Goal: Task Accomplishment & Management: Complete application form

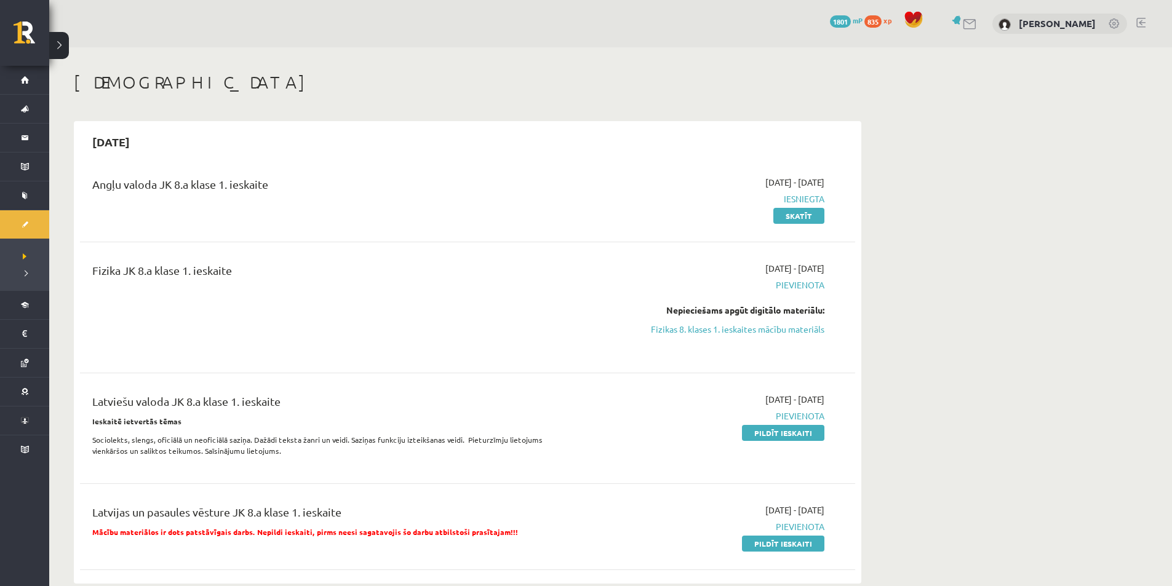
scroll to position [62, 0]
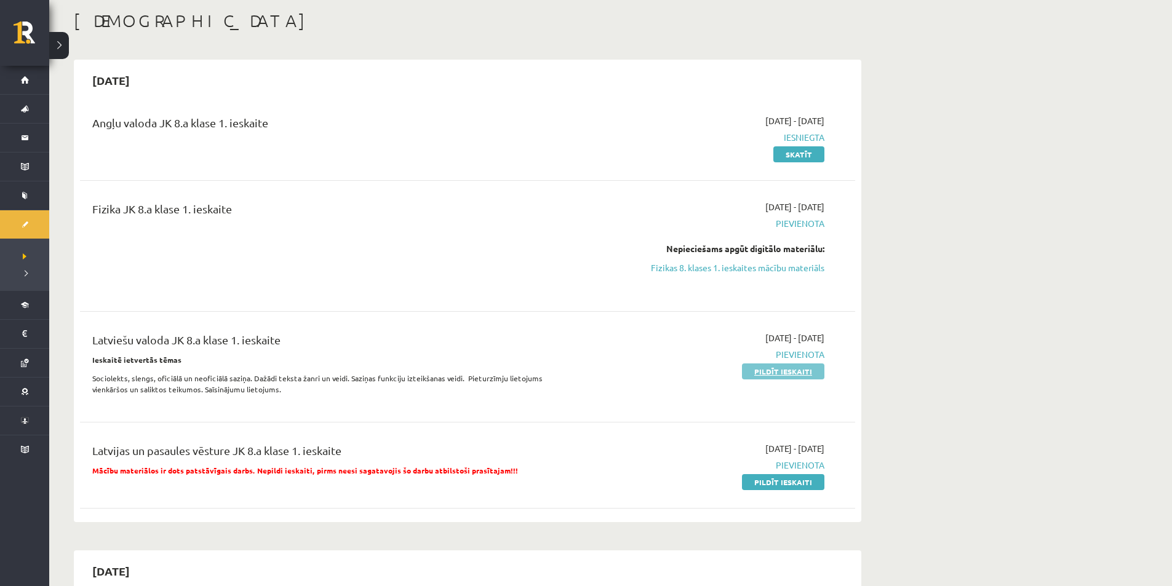
click at [787, 376] on link "Pildīt ieskaiti" at bounding box center [783, 372] width 82 height 16
click at [781, 374] on link "Pildīt ieskaiti" at bounding box center [783, 372] width 82 height 16
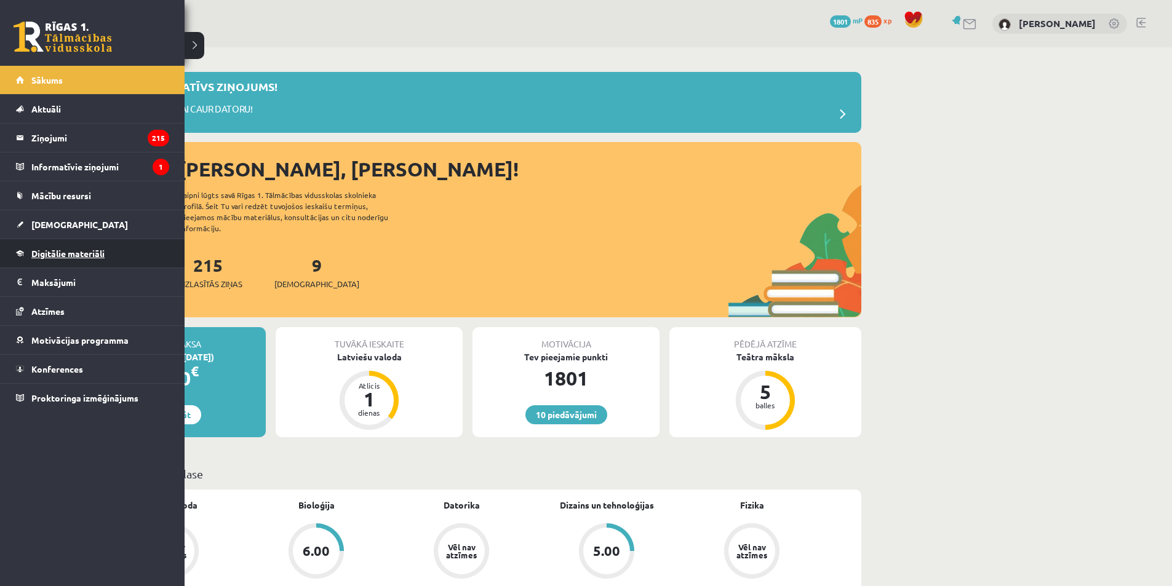
click at [44, 258] on link "Digitālie materiāli" at bounding box center [92, 253] width 153 height 28
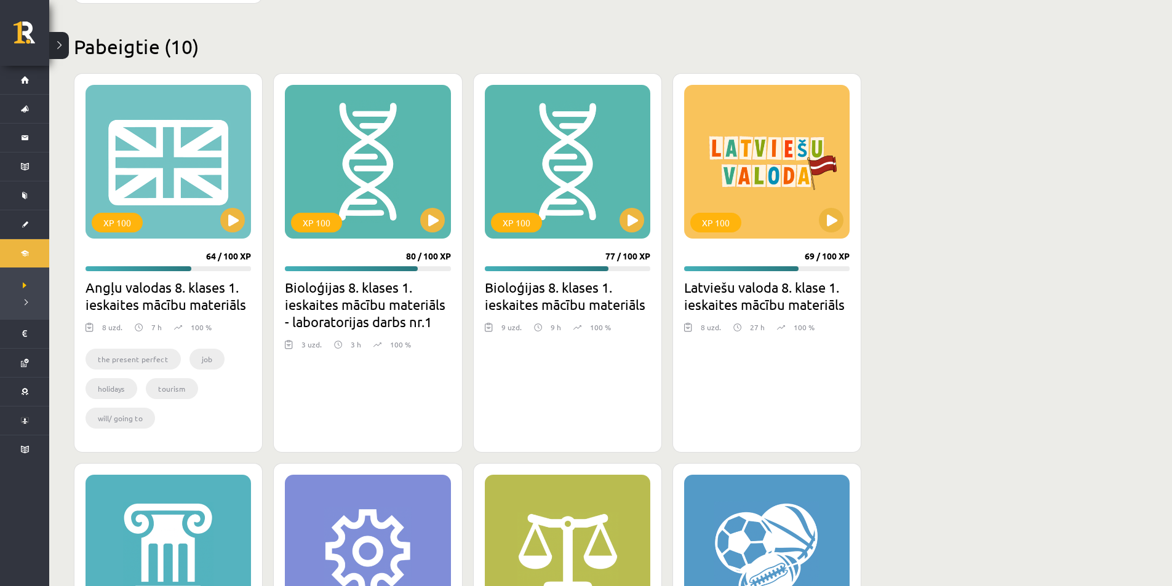
scroll to position [1399, 0]
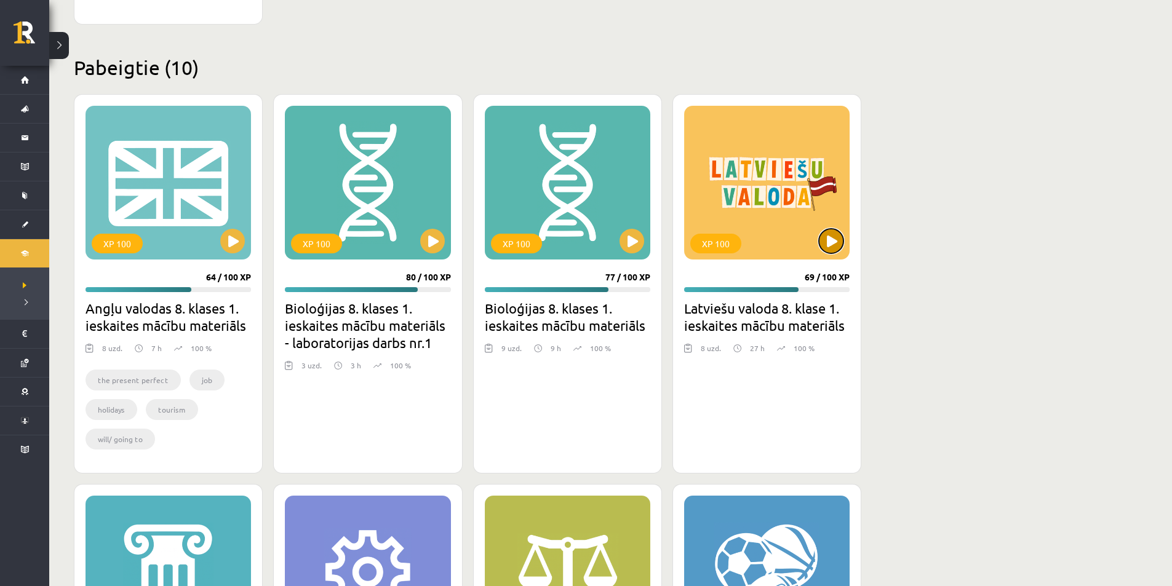
click at [832, 249] on button at bounding box center [831, 241] width 25 height 25
drag, startPoint x: 805, startPoint y: 272, endPoint x: 833, endPoint y: 275, distance: 28.4
click at [833, 275] on div "69 / 100 XP" at bounding box center [827, 277] width 45 height 11
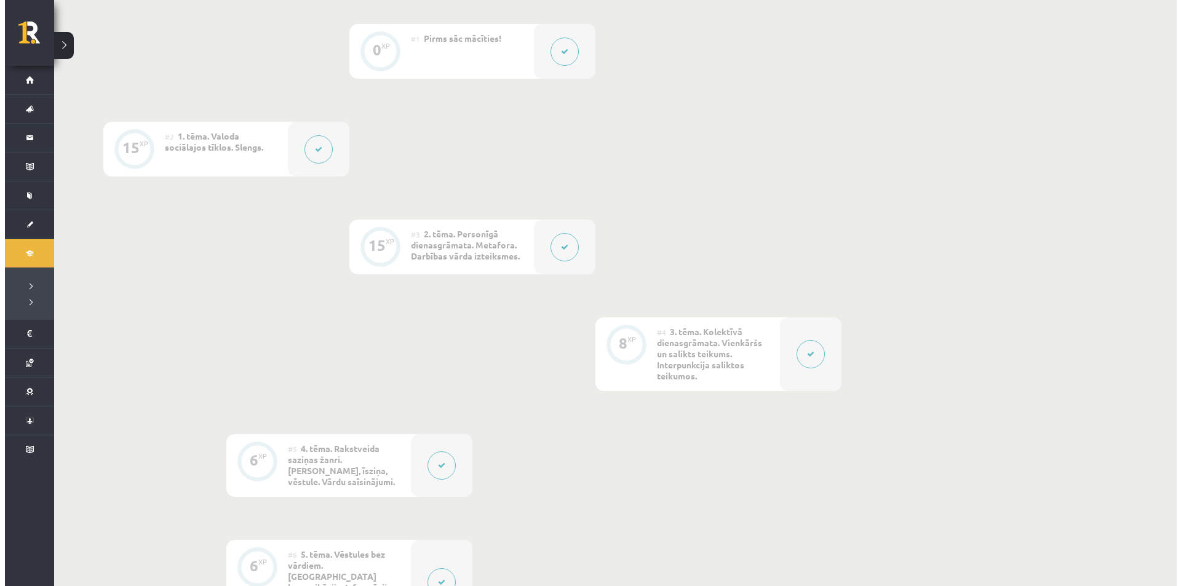
scroll to position [431, 0]
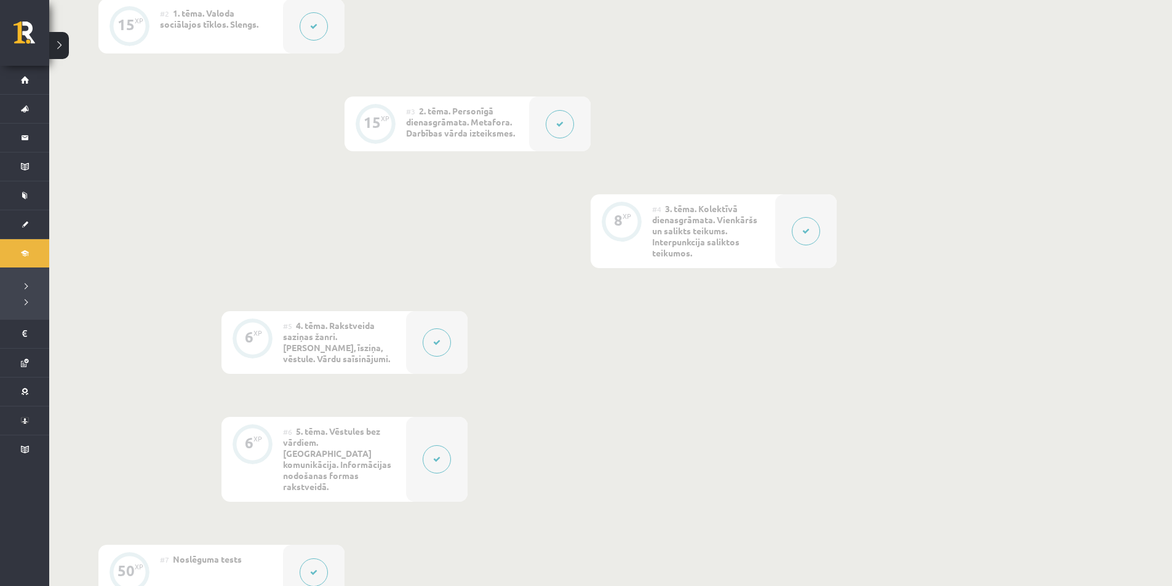
click at [429, 445] on button at bounding box center [437, 459] width 28 height 28
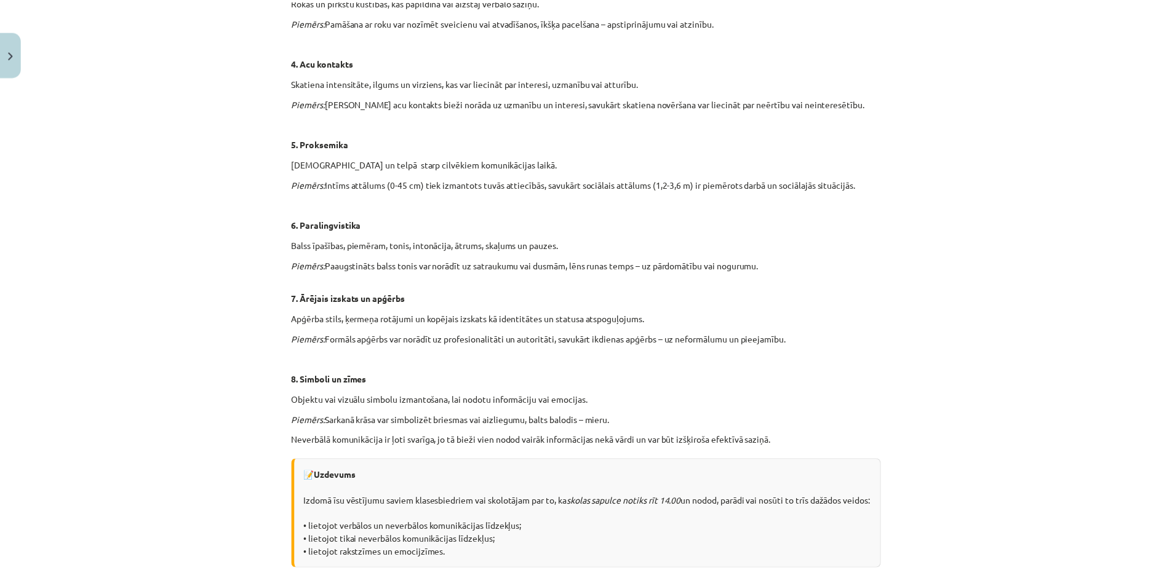
scroll to position [615, 0]
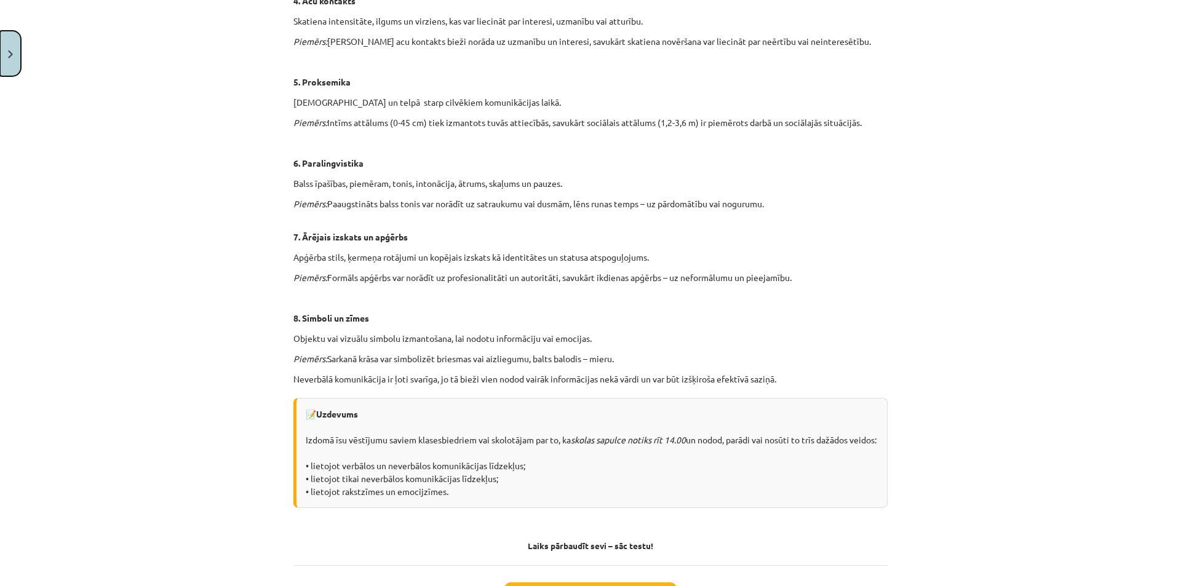
click at [0, 56] on button "Close" at bounding box center [10, 54] width 21 height 46
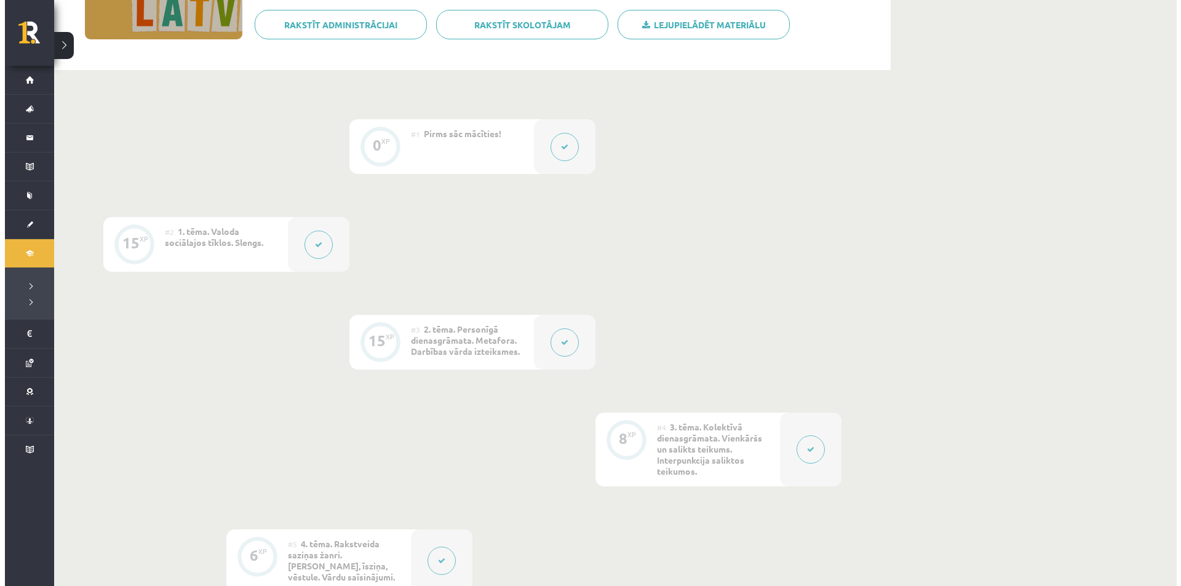
scroll to position [185, 0]
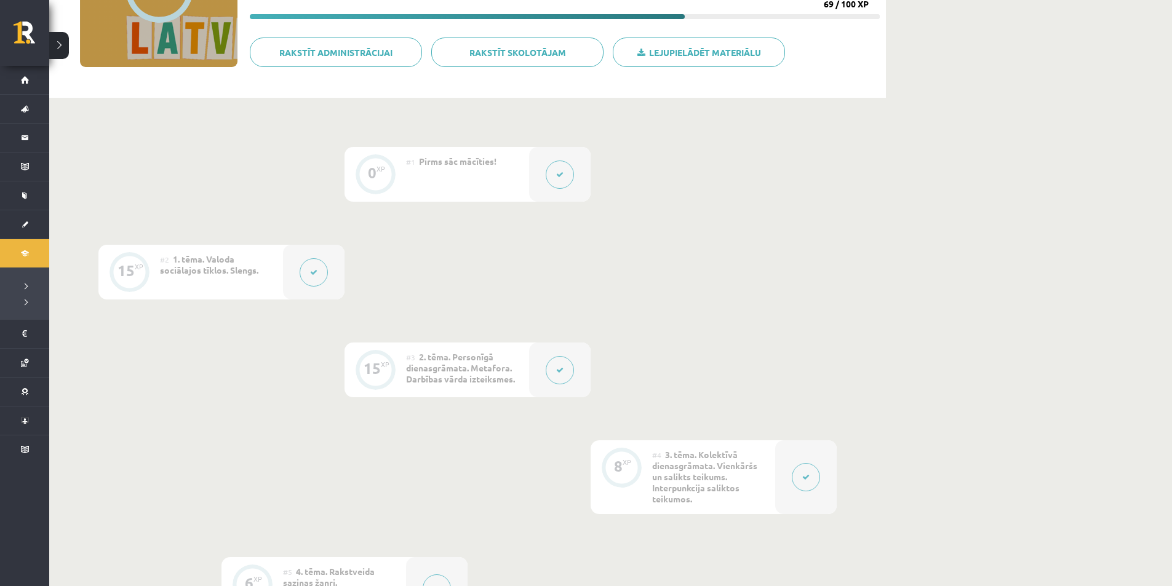
click at [312, 280] on button at bounding box center [314, 272] width 28 height 28
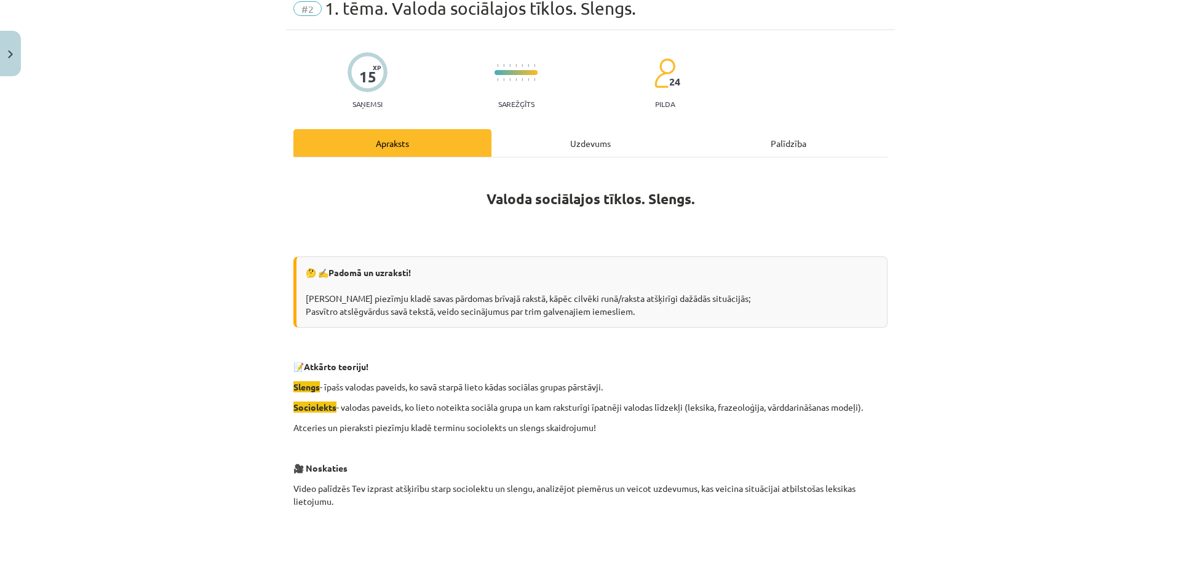
scroll to position [123, 0]
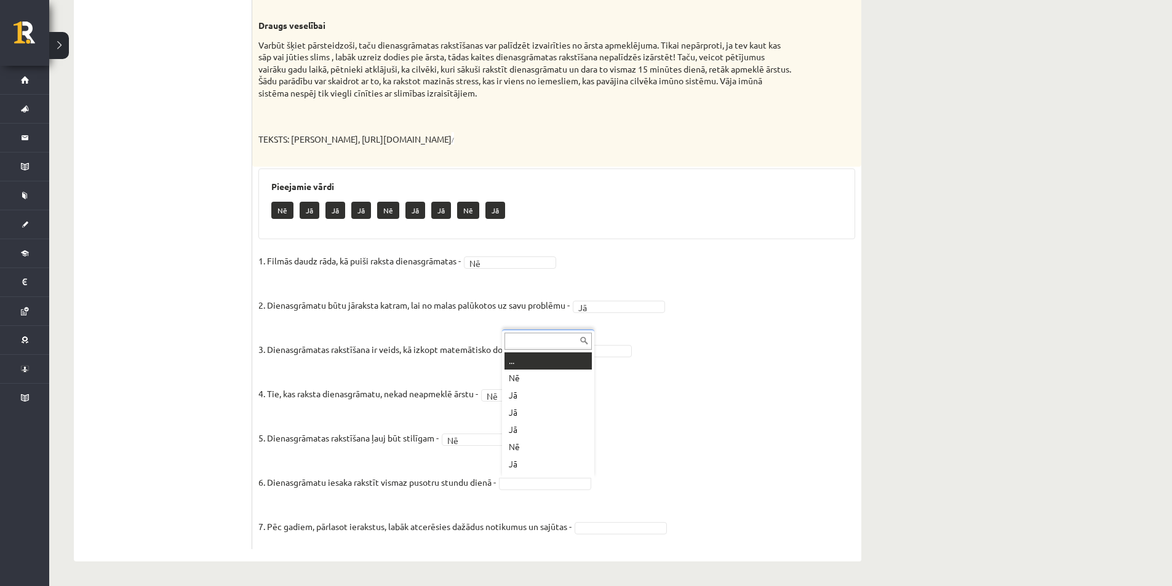
scroll to position [15, 0]
click at [608, 520] on fieldset "1. Filmās daudz rāda, kā puiši raksta dienasgrāmatas - Nē ** 2. Dienasgrāmatu b…" at bounding box center [556, 398] width 597 height 292
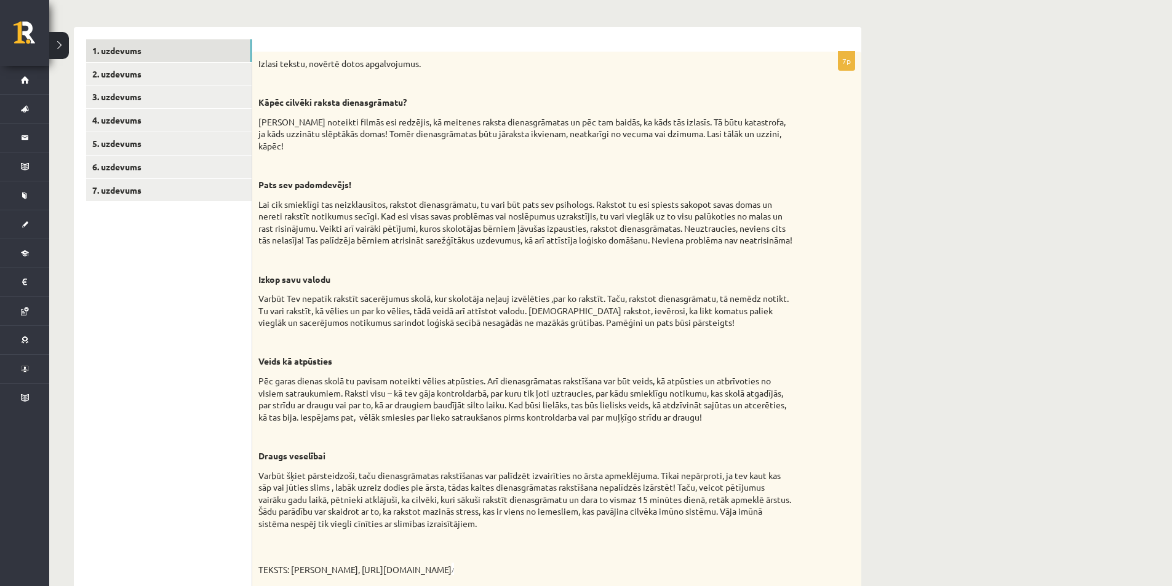
scroll to position [157, 0]
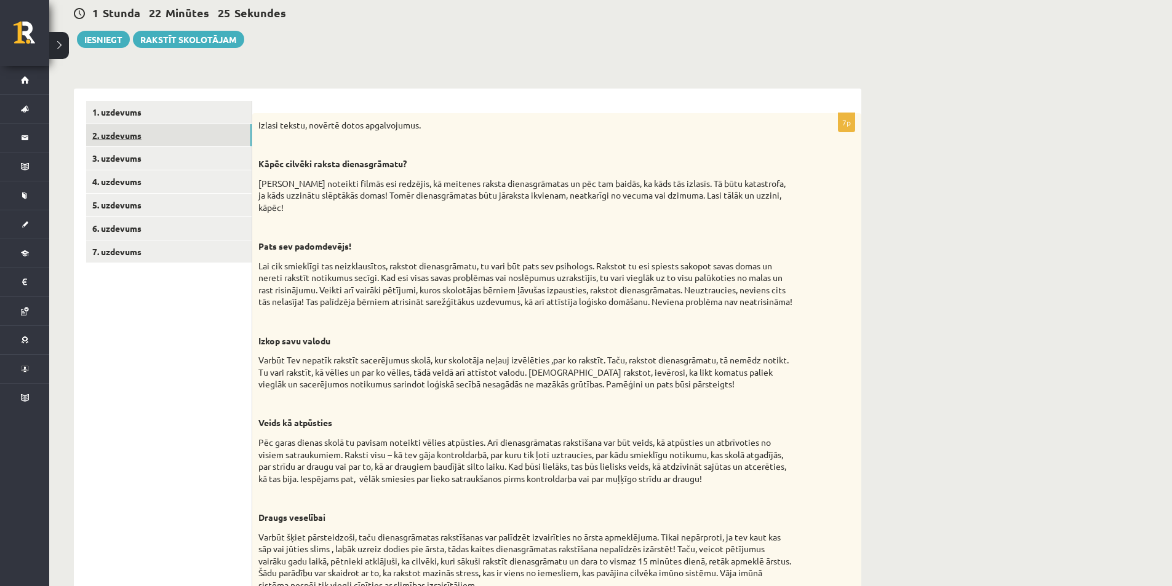
click at [157, 145] on link "2. uzdevums" at bounding box center [168, 135] width 165 height 23
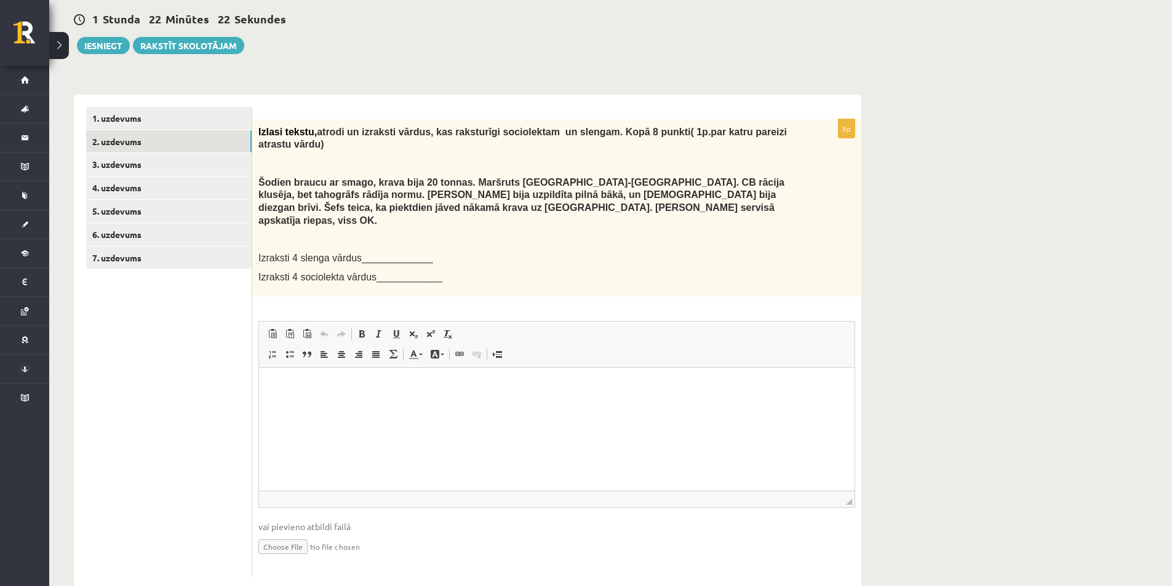
scroll to position [154, 0]
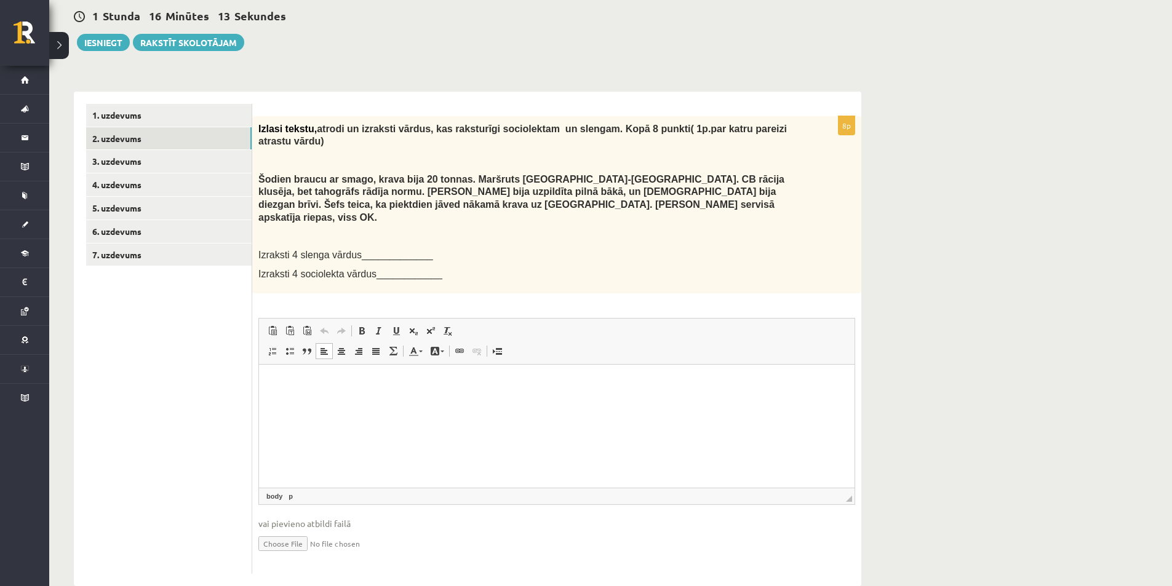
click at [310, 402] on html at bounding box center [556, 383] width 595 height 38
click at [93, 170] on link "3. uzdevums" at bounding box center [168, 161] width 165 height 23
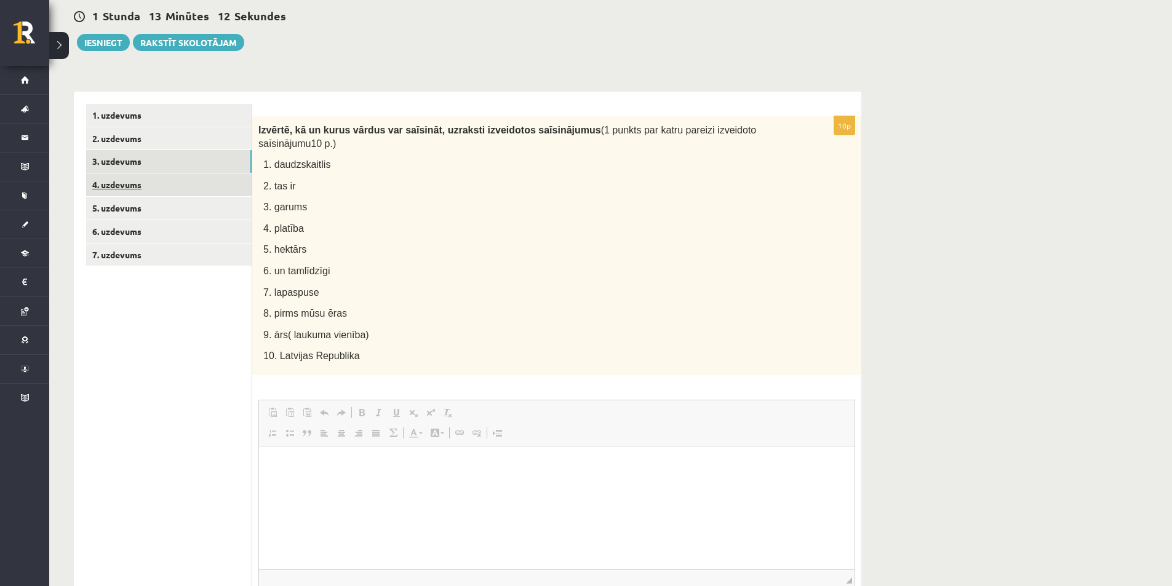
scroll to position [0, 0]
click at [415, 483] on html at bounding box center [556, 465] width 595 height 38
drag, startPoint x: 280, startPoint y: 464, endPoint x: 495, endPoint y: 895, distance: 481.4
click at [259, 461] on html "****** *******" at bounding box center [556, 471] width 595 height 50
click at [275, 428] on link "Ievietot/noņemt numurētu sarakstu" at bounding box center [272, 433] width 17 height 16
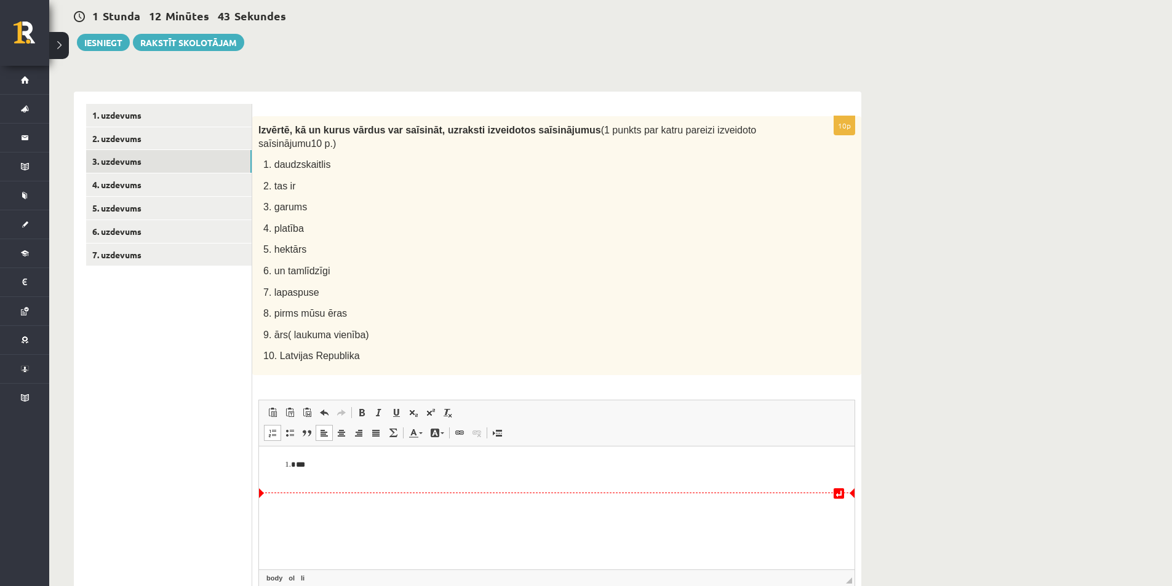
click at [340, 469] on li "***" at bounding box center [557, 471] width 522 height 26
click at [306, 472] on li "Bagātinātā teksta redaktors, wiswyg-editor-user-answer-47433887312260" at bounding box center [557, 477] width 522 height 13
click at [332, 527] on li "* ***" at bounding box center [557, 535] width 522 height 26
click at [317, 473] on li "Bagātinātā teksta redaktors, wiswyg-editor-user-answer-47433887312260" at bounding box center [557, 477] width 522 height 13
click at [309, 495] on li "Bagātinātā teksta redaktors, wiswyg-editor-user-answer-47433887312260" at bounding box center [557, 489] width 522 height 13
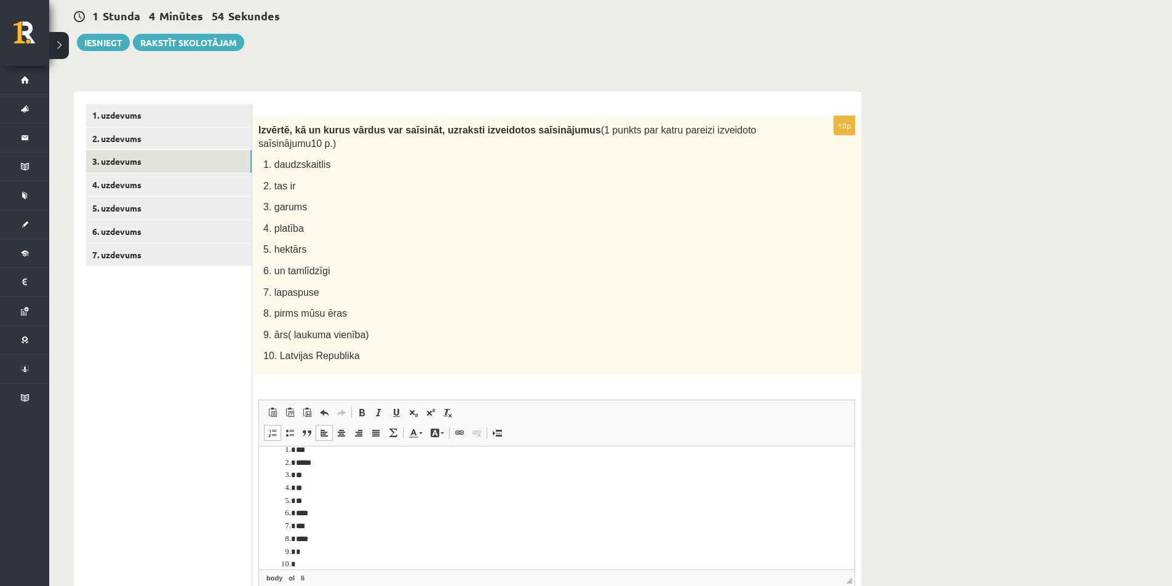
scroll to position [15, 0]
click at [204, 180] on link "4. uzdevums" at bounding box center [168, 184] width 165 height 23
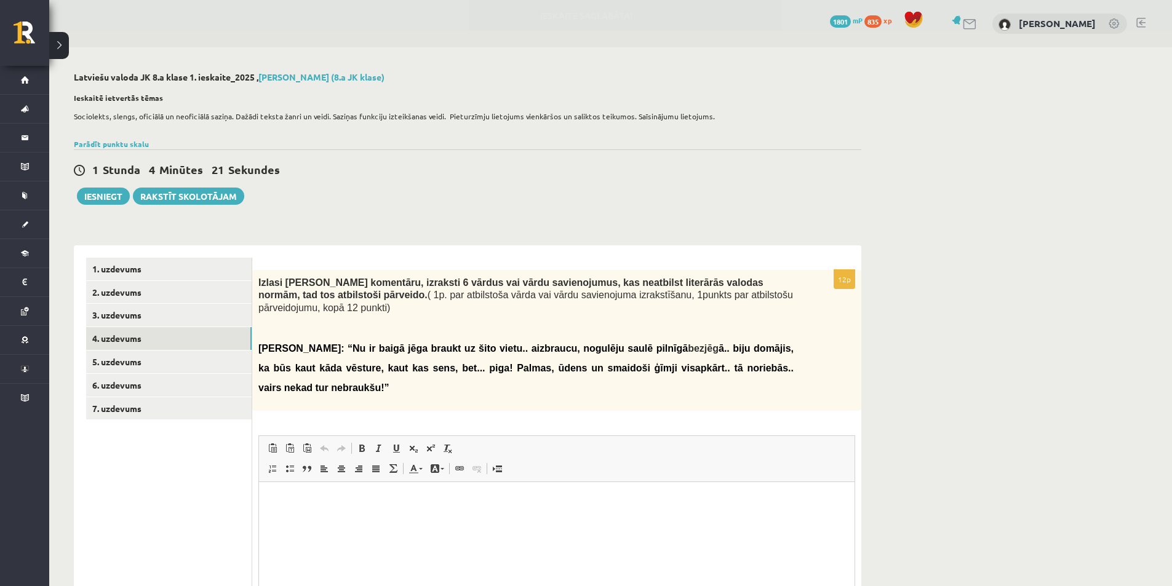
scroll to position [0, 0]
click at [845, 288] on p "12p" at bounding box center [844, 279] width 22 height 20
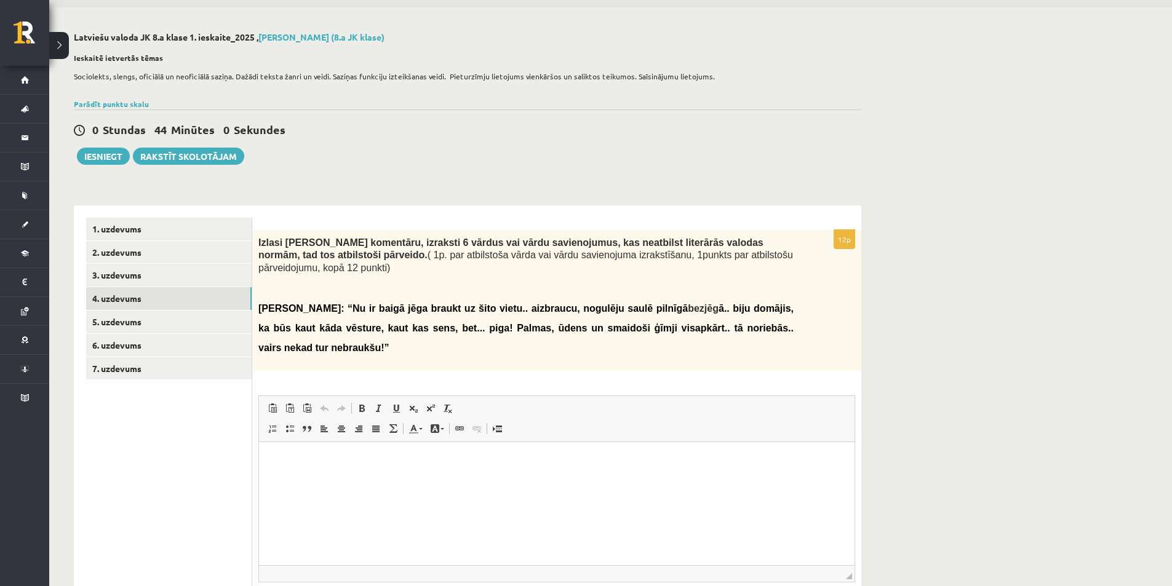
scroll to position [62, 0]
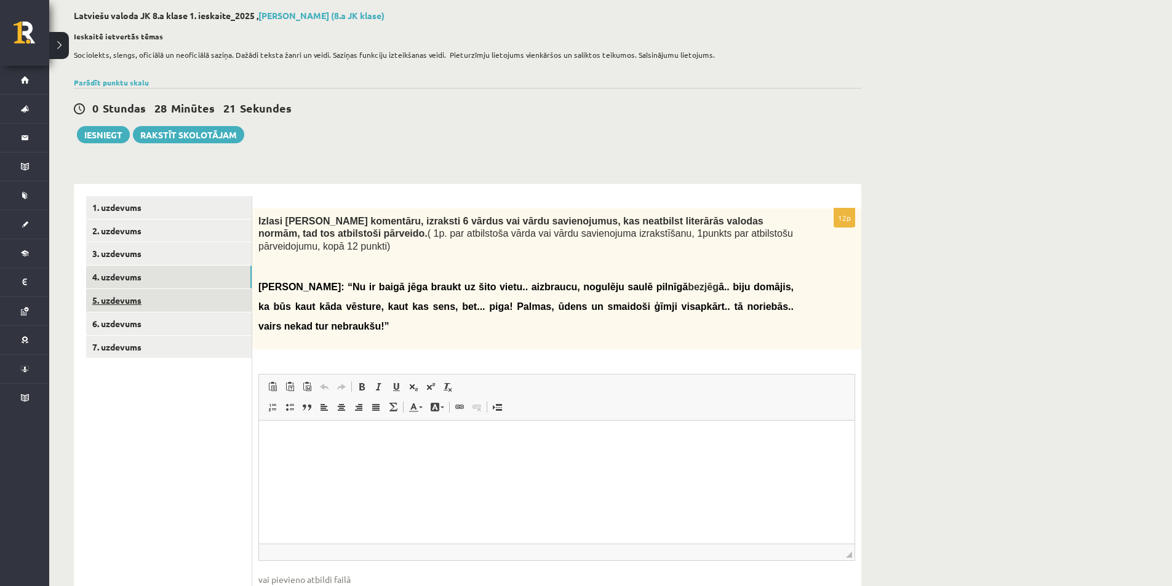
click at [237, 303] on link "5. uzdevums" at bounding box center [168, 300] width 165 height 23
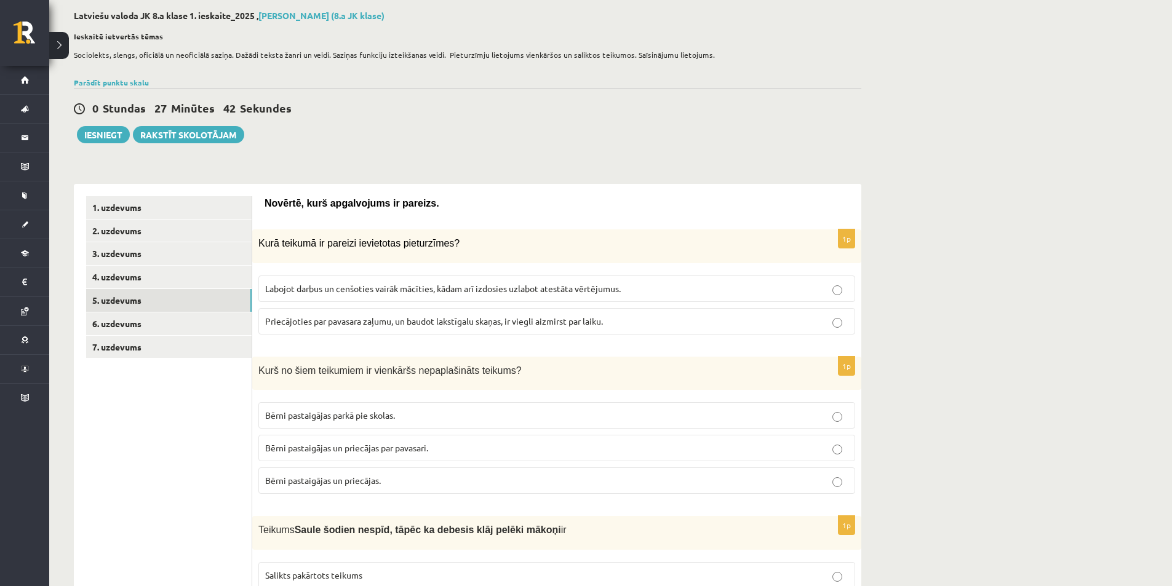
click at [679, 293] on p "Labojot darbus un cenšoties vairāk mācīties, kādam arī izdosies uzlabot atestāt…" at bounding box center [556, 288] width 583 height 13
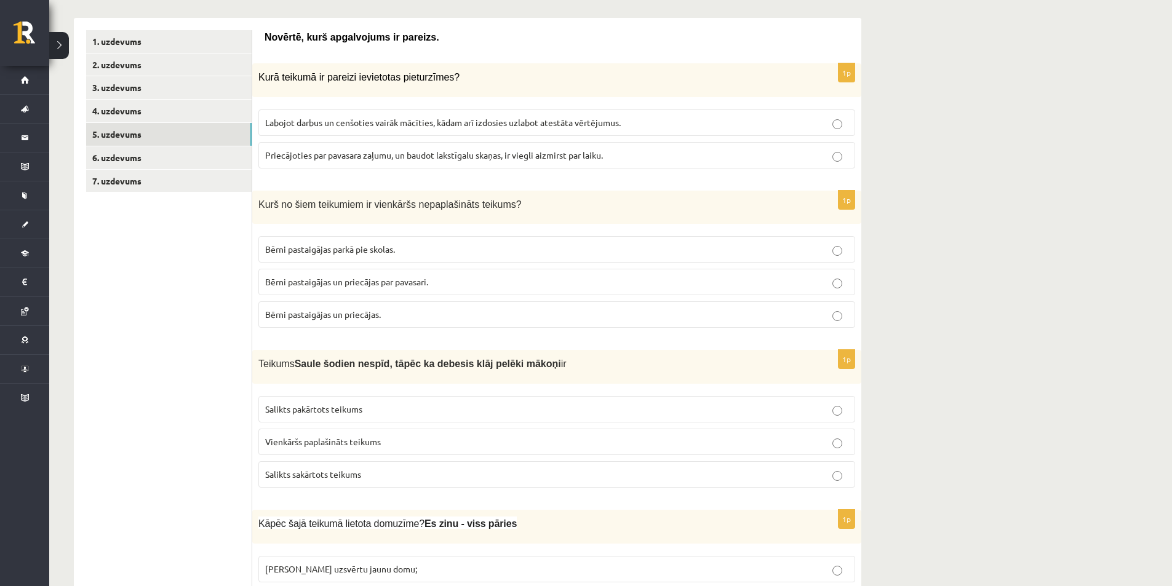
scroll to position [246, 0]
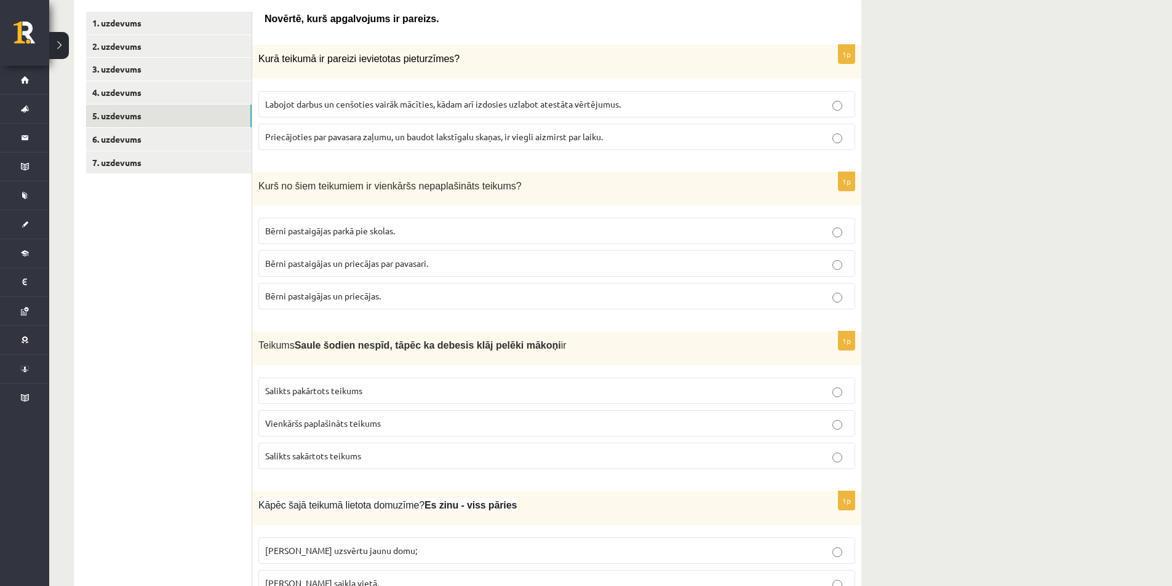
click at [266, 301] on span "Bērni pastaigājas un priecājas." at bounding box center [323, 295] width 116 height 11
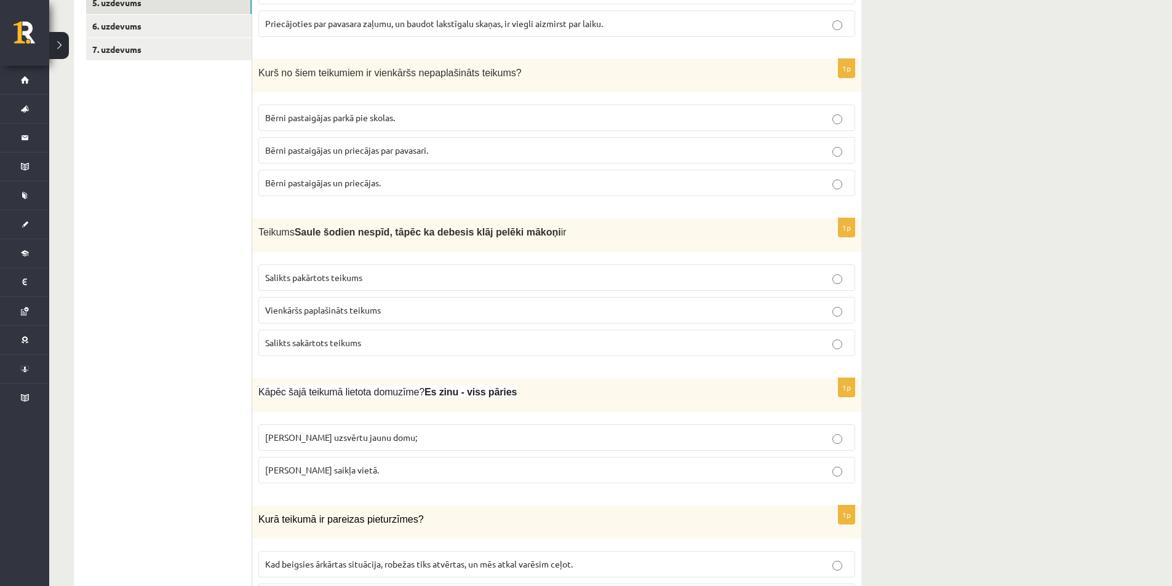
scroll to position [431, 0]
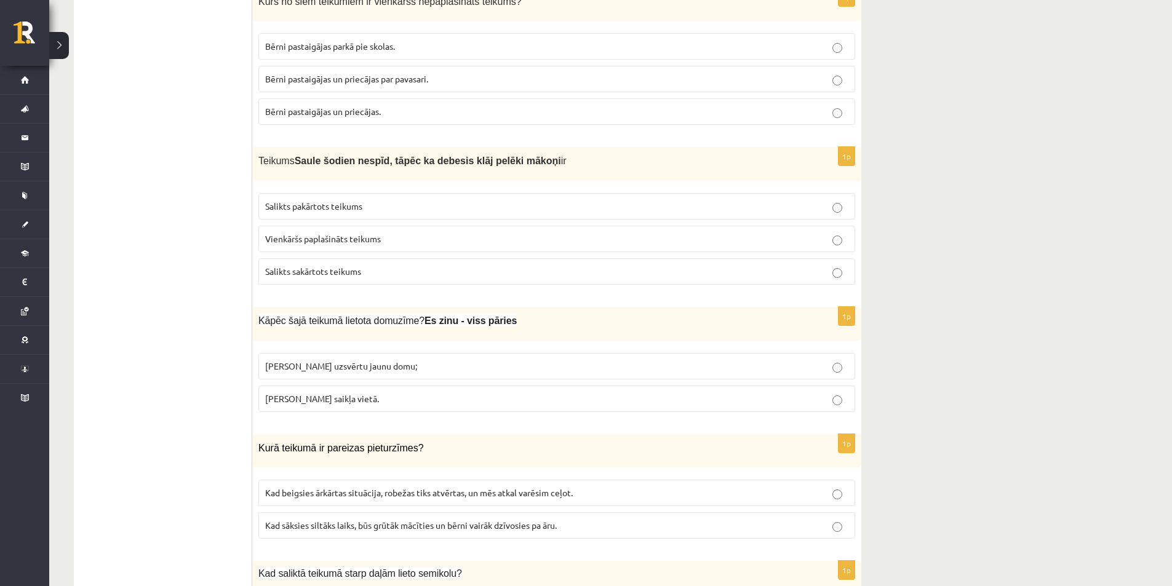
click at [706, 200] on label "Salikts pakārtots teikums" at bounding box center [556, 206] width 597 height 26
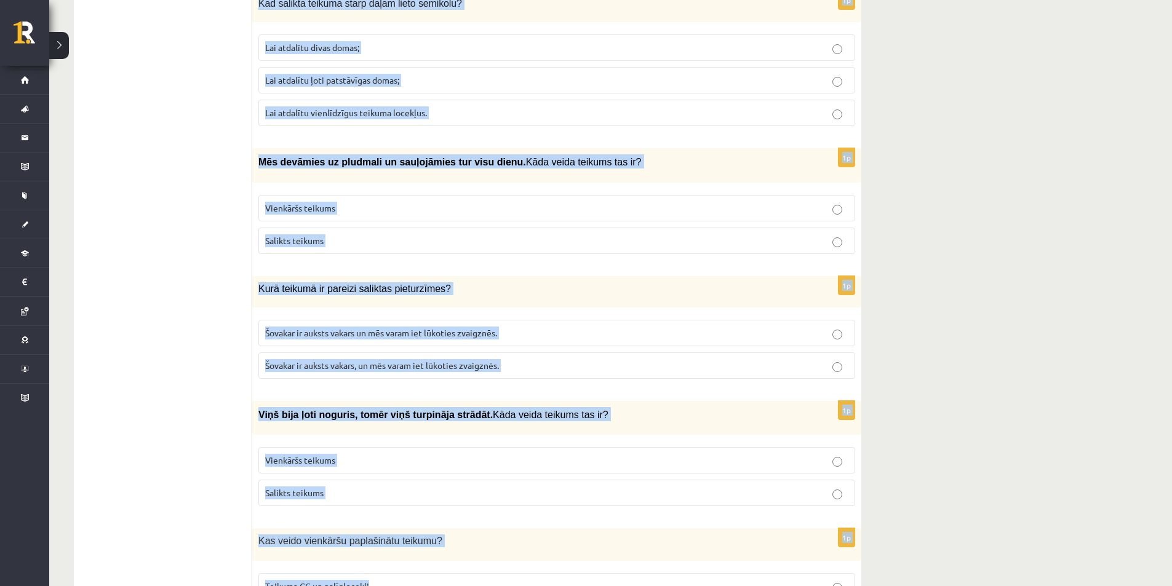
scroll to position [1159, 0]
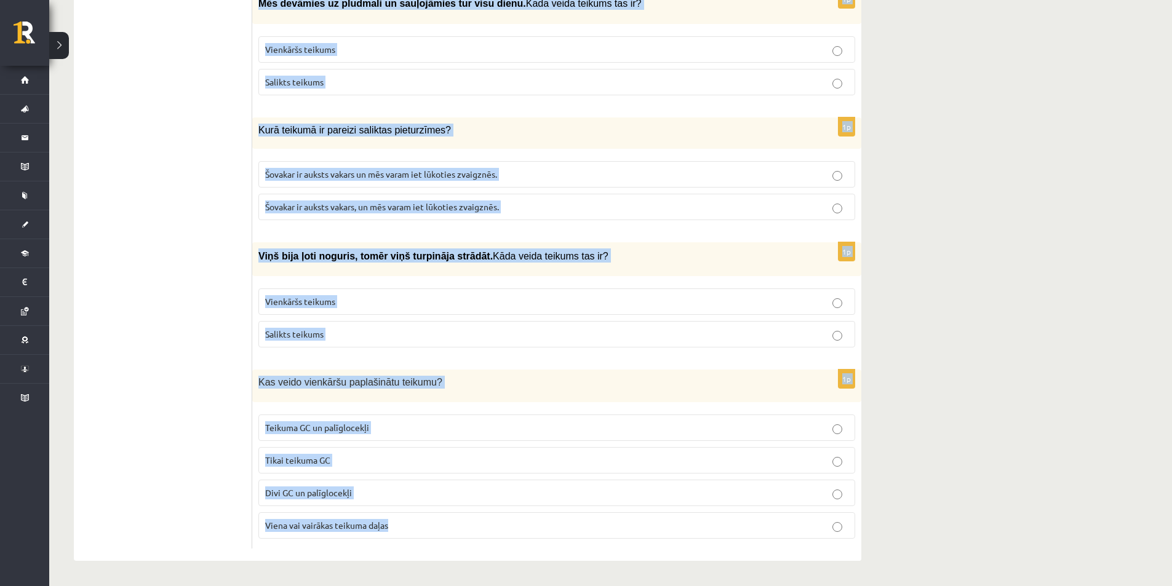
drag, startPoint x: 257, startPoint y: 201, endPoint x: 523, endPoint y: 545, distance: 435.8
copy form "Kurā teikumā ir pareizas pieturzīmes? Kad beigsies ārkārtas situācija, robežas …"
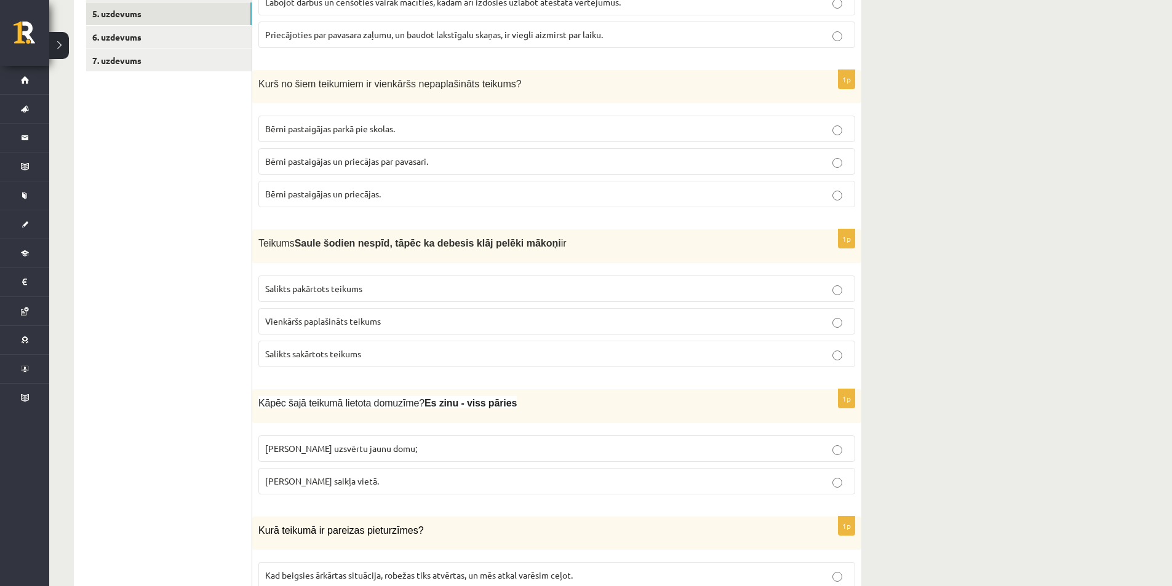
scroll to position [52, 0]
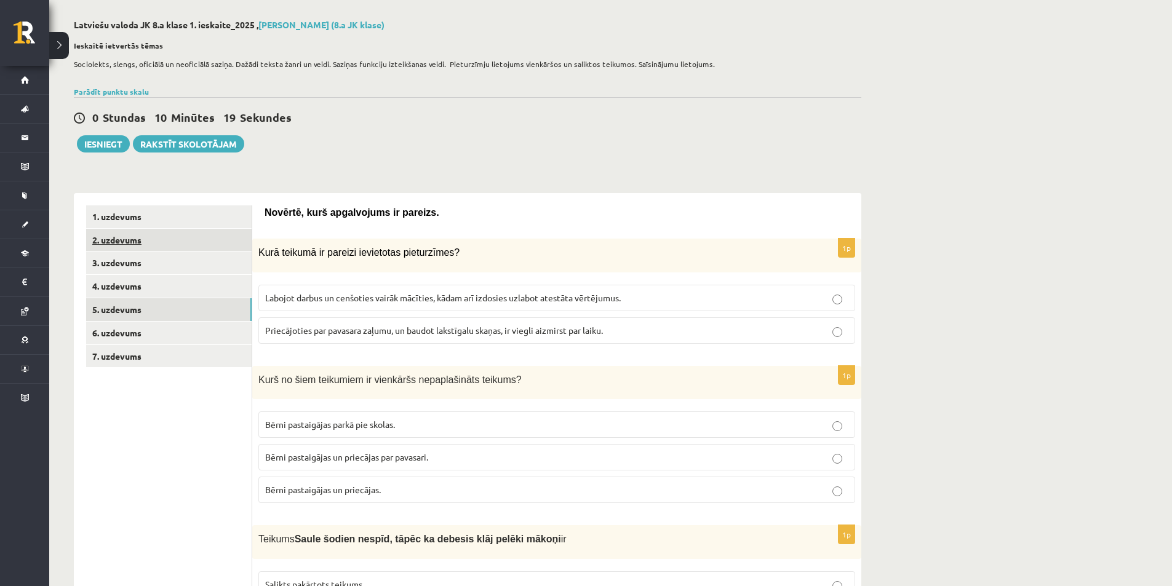
click at [176, 241] on link "2. uzdevums" at bounding box center [168, 240] width 165 height 23
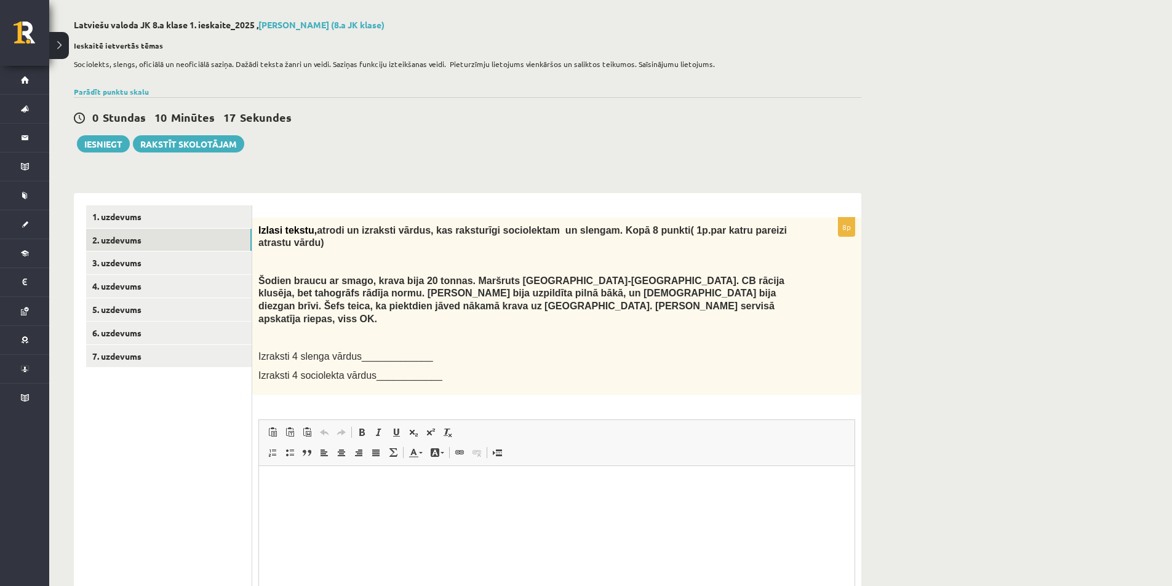
scroll to position [0, 0]
drag, startPoint x: 253, startPoint y: 328, endPoint x: 276, endPoint y: 296, distance: 39.4
click at [276, 296] on div "Izlasi tekstu, atrodi un izraksti vārdus, kas raksturīgi sociolektam un slengam…" at bounding box center [556, 306] width 609 height 177
click at [257, 258] on div "Izlasi tekstu, atrodi un izraksti vārdus, kas raksturīgi sociolektam un slengam…" at bounding box center [556, 306] width 609 height 177
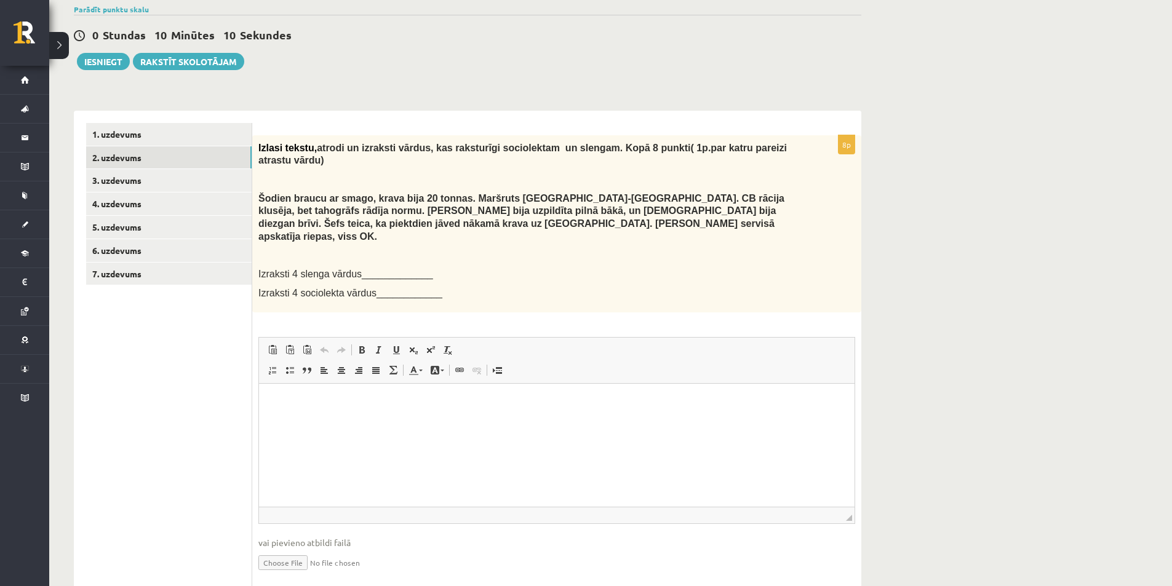
scroll to position [154, 0]
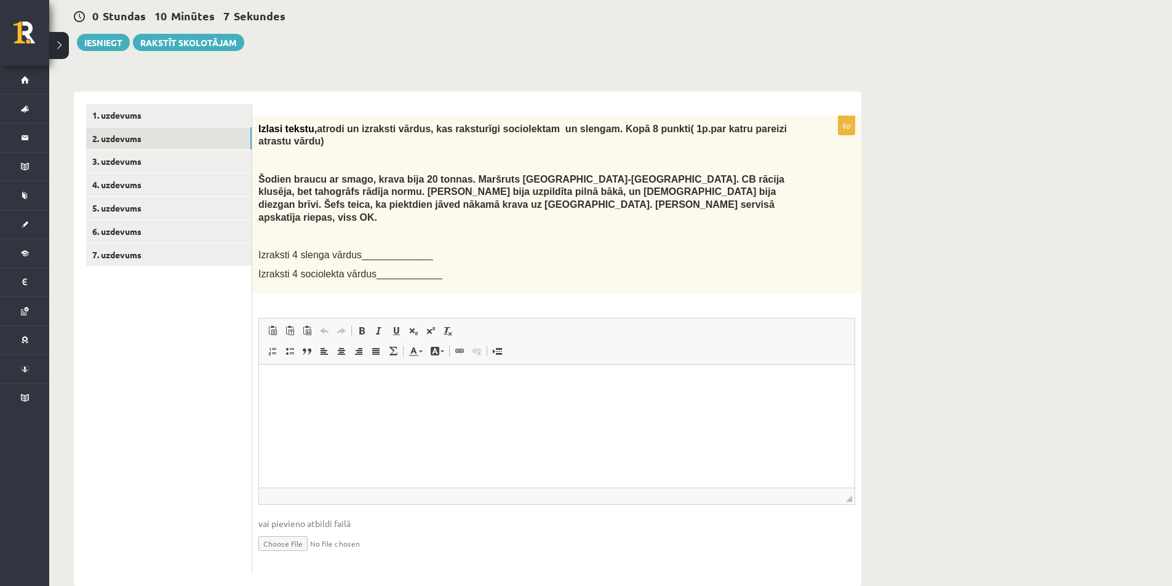
click at [445, 387] on p "Bagātinātā teksta redaktors, wiswyg-editor-user-answer-47433954655180" at bounding box center [556, 382] width 571 height 13
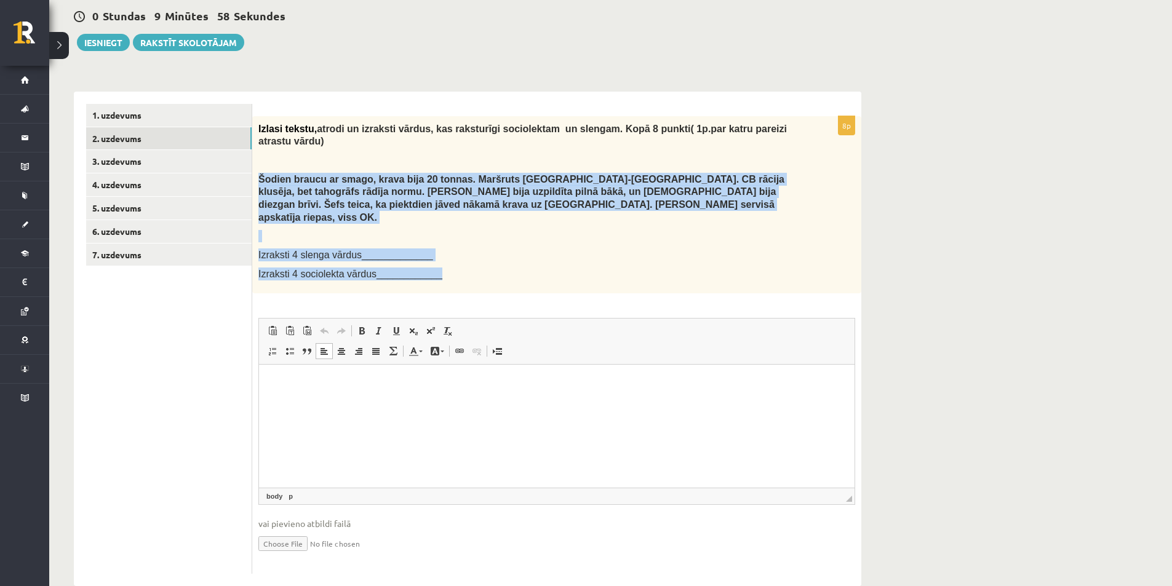
drag, startPoint x: 258, startPoint y: 166, endPoint x: 495, endPoint y: 260, distance: 254.0
click at [495, 260] on div "Izlasi tekstu, atrodi un izraksti vārdus, kas raksturīgi sociolektam un slengam…" at bounding box center [556, 204] width 609 height 177
copy div "Šodien braucu ar smago, krava bija 20 tonnas. Maršruts Rīga-Liepāja. CB rācija …"
click at [140, 151] on link "3. uzdevums" at bounding box center [168, 161] width 165 height 23
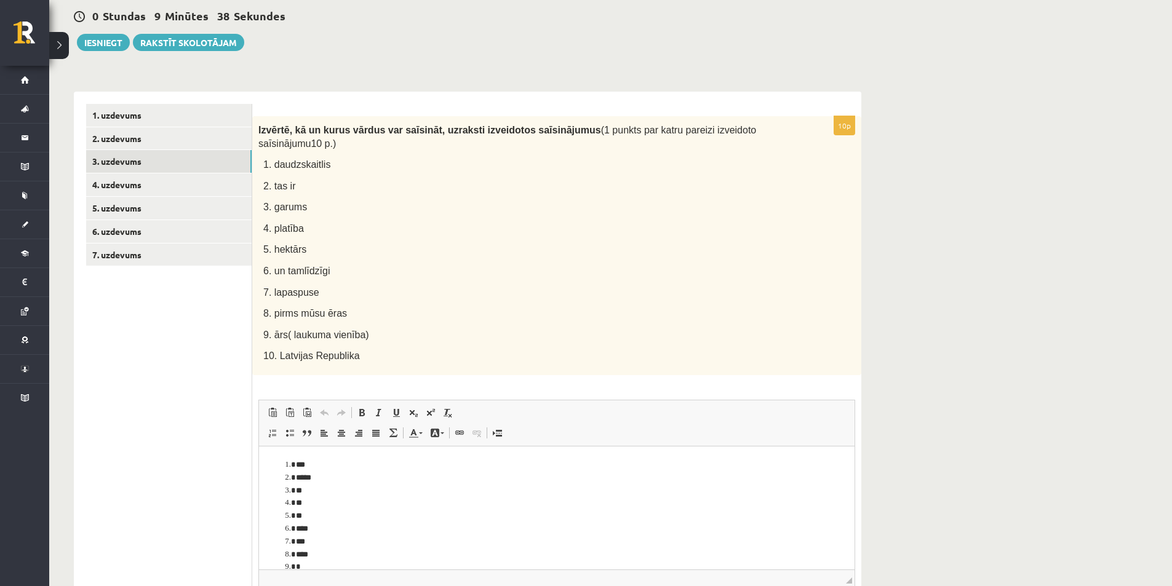
scroll to position [0, 0]
click at [172, 181] on link "4. uzdevums" at bounding box center [168, 184] width 165 height 23
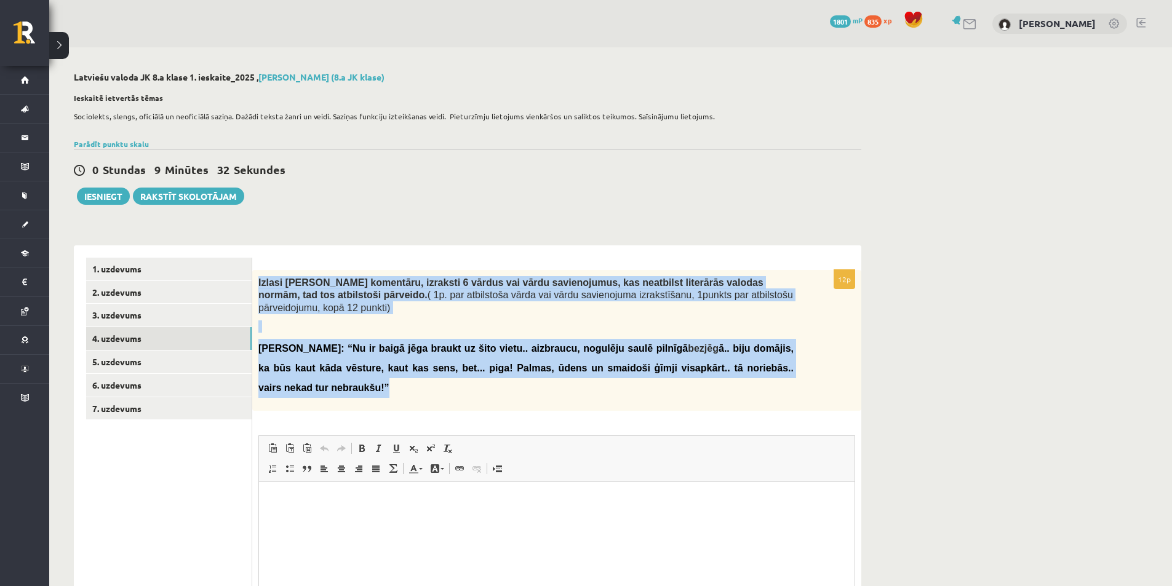
drag, startPoint x: 258, startPoint y: 281, endPoint x: 705, endPoint y: 365, distance: 454.9
click at [705, 365] on div "Izlasi Kārļa komentāru, izraksti 6 vārdus vai vārdu savienojumus, kas neatbilst…" at bounding box center [556, 340] width 609 height 141
click at [705, 365] on p "Kārlis: “Nu ir baigā jēga braukt uz šito vietu.. aizbraucu, nogulēju saulē piln…" at bounding box center [525, 368] width 535 height 59
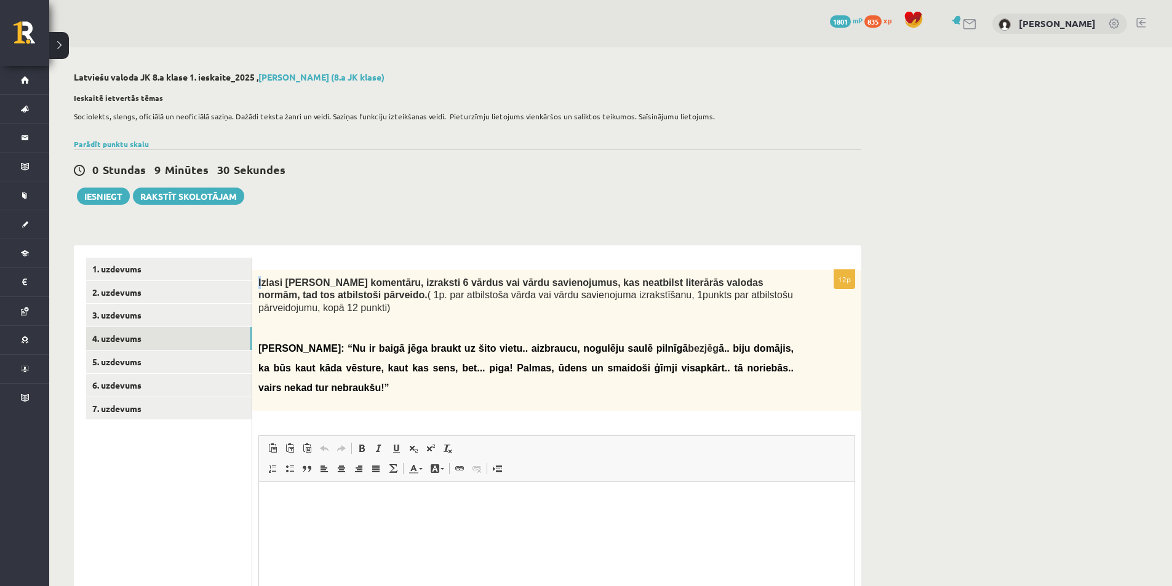
click at [260, 284] on span "Izlasi Kārļa komentāru, izraksti 6 vārdus vai vārdu savienojumus, kas neatbilst…" at bounding box center [510, 288] width 505 height 23
click at [256, 282] on div "Izlasi Kārļa komentāru, izraksti 6 vārdus vai vārdu savienojumus, kas neatbilst…" at bounding box center [556, 340] width 609 height 141
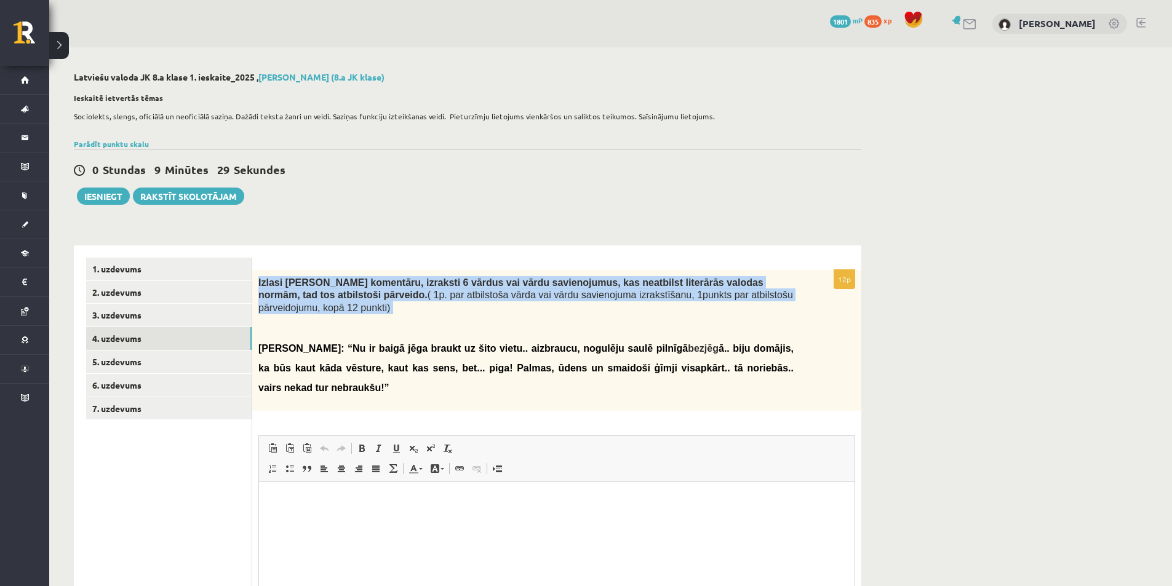
click at [256, 282] on div "Izlasi Kārļa komentāru, izraksti 6 vārdus vai vārdu savienojumus, kas neatbilst…" at bounding box center [556, 340] width 609 height 141
copy div "Izlasi Kārļa komentāru, izraksti 6 vārdus vai vārdu savienojumus, kas neatbilst…"
click at [257, 333] on div "Izlasi Kārļa komentāru, izraksti 6 vārdus vai vārdu savienojumus, kas neatbilst…" at bounding box center [556, 340] width 609 height 141
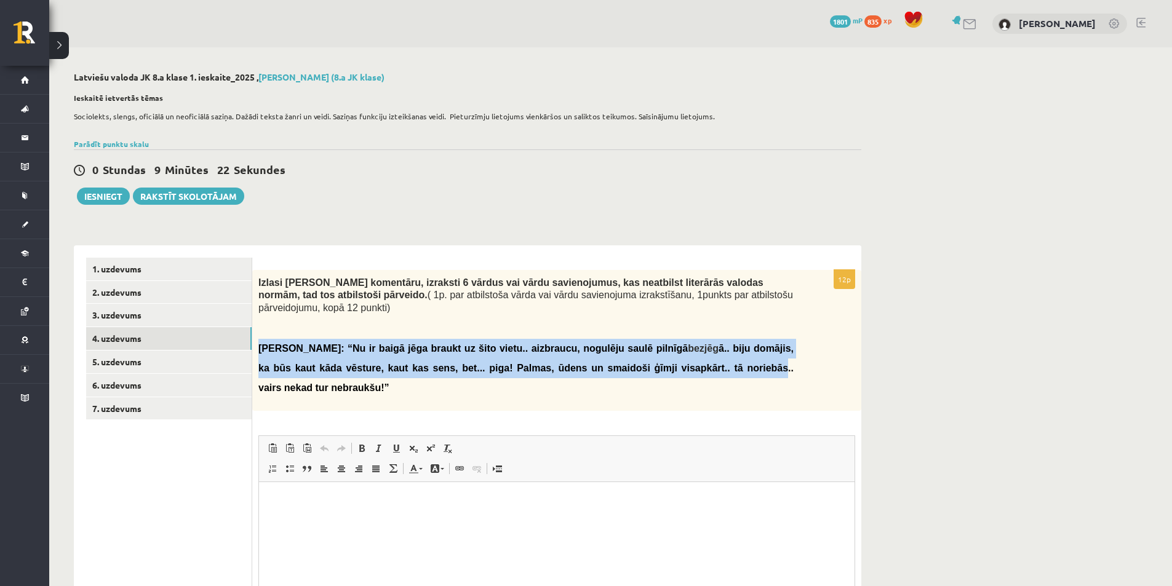
drag, startPoint x: 257, startPoint y: 333, endPoint x: 608, endPoint y: 346, distance: 351.4
click at [605, 346] on div "Izlasi Kārļa komentāru, izraksti 6 vārdus vai vārdu savienojumus, kas neatbilst…" at bounding box center [556, 340] width 609 height 141
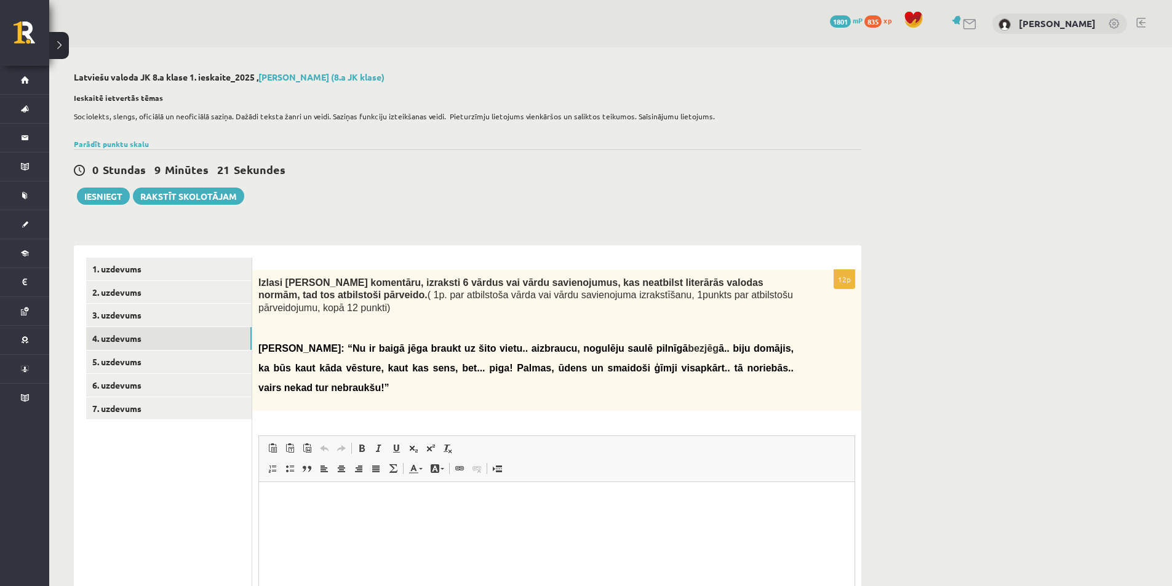
click at [675, 343] on p "Kārlis: “Nu ir baigā jēga braukt uz šito vietu.. aizbraucu, nogulēju saulē piln…" at bounding box center [525, 368] width 535 height 59
drag, startPoint x: 678, startPoint y: 347, endPoint x: 688, endPoint y: 364, distance: 19.6
click at [688, 363] on p "Kārlis: “Nu ir baigā jēga braukt uz šito vietu.. aizbraucu, nogulēju saulē piln…" at bounding box center [525, 368] width 535 height 59
click at [706, 358] on p "Kārlis: “Nu ir baigā jēga braukt uz šito vietu.. aizbraucu, nogulēju saulē piln…" at bounding box center [525, 368] width 535 height 59
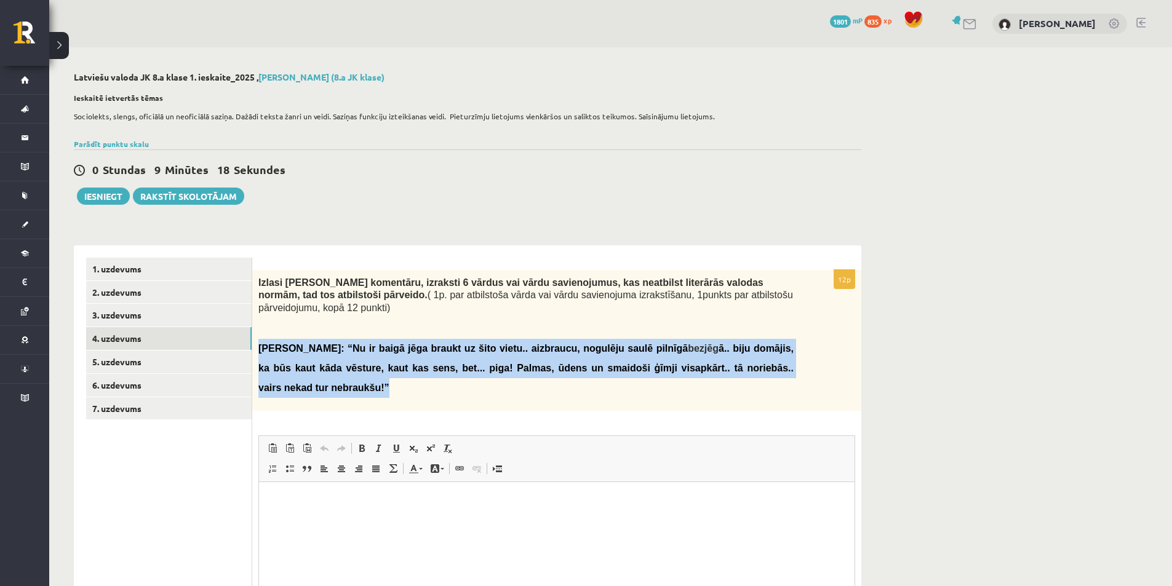
drag, startPoint x: 696, startPoint y: 361, endPoint x: 255, endPoint y: 341, distance: 440.9
click at [255, 341] on div "Izlasi Kārļa komentāru, izraksti 6 vārdus vai vārdu savienojumus, kas neatbilst…" at bounding box center [556, 340] width 609 height 141
copy span "Kārlis: “Nu ir baigā jēga braukt uz šito vietu.. aizbraucu, nogulēju saulē piln…"
click at [186, 366] on link "5. uzdevums" at bounding box center [168, 362] width 165 height 23
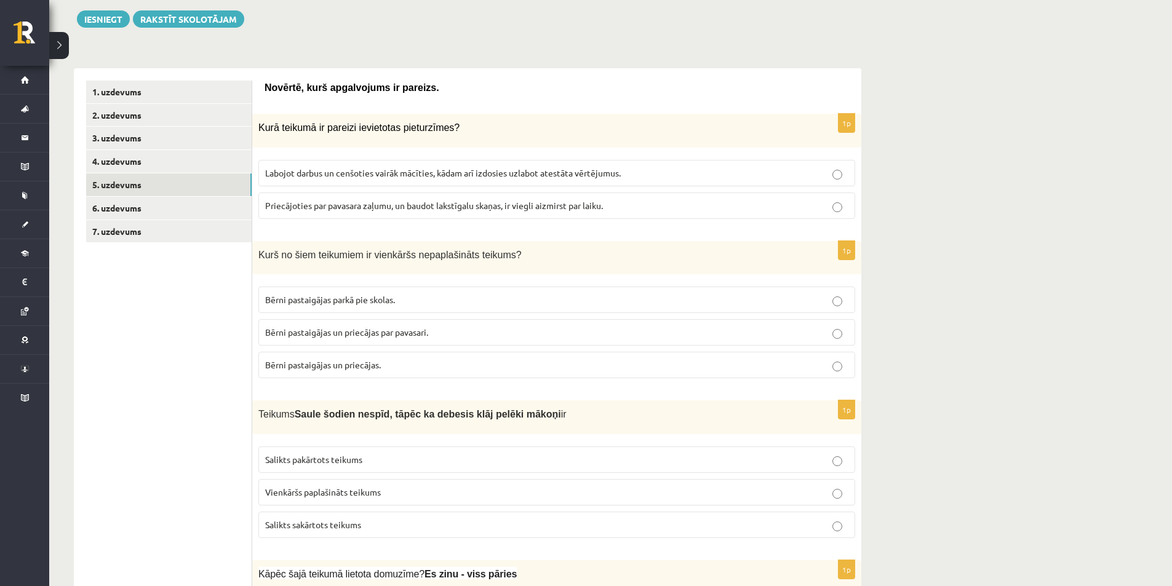
scroll to position [175, 0]
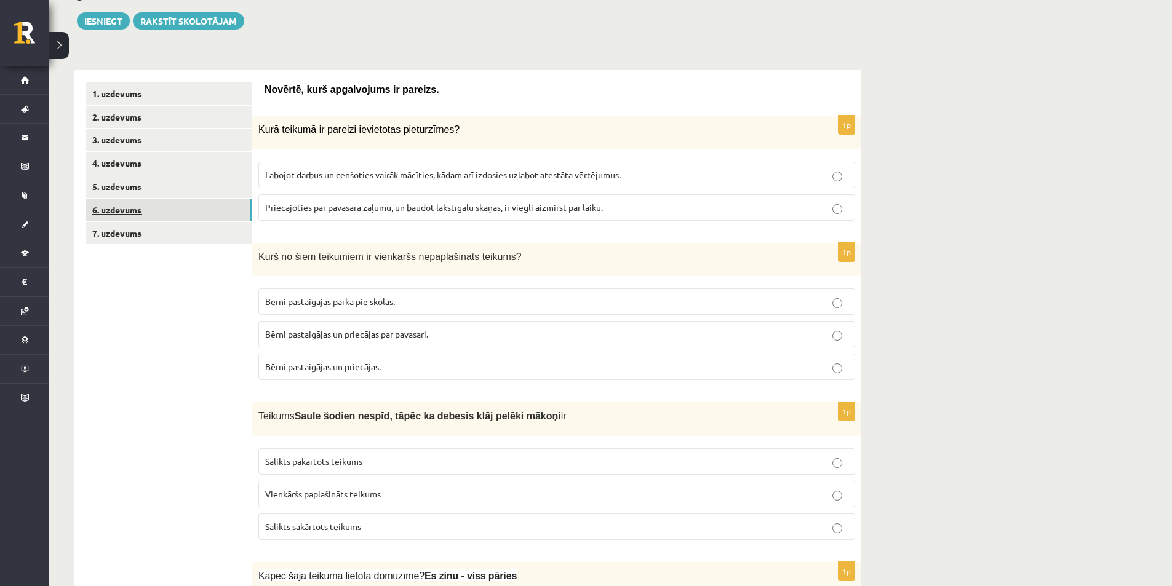
click at [189, 201] on link "6. uzdevums" at bounding box center [168, 210] width 165 height 23
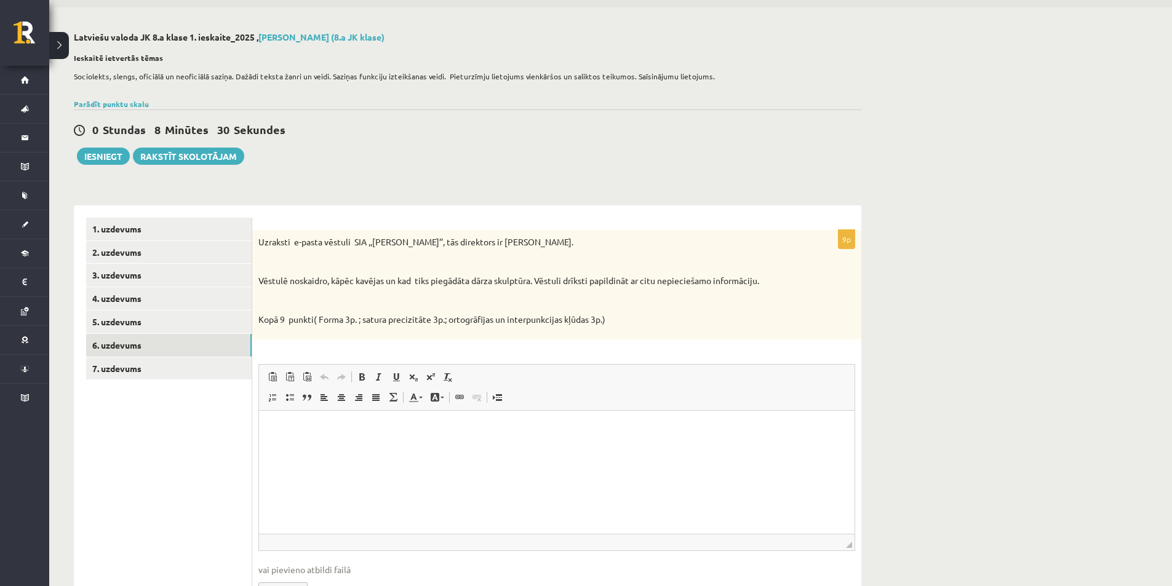
scroll to position [62, 0]
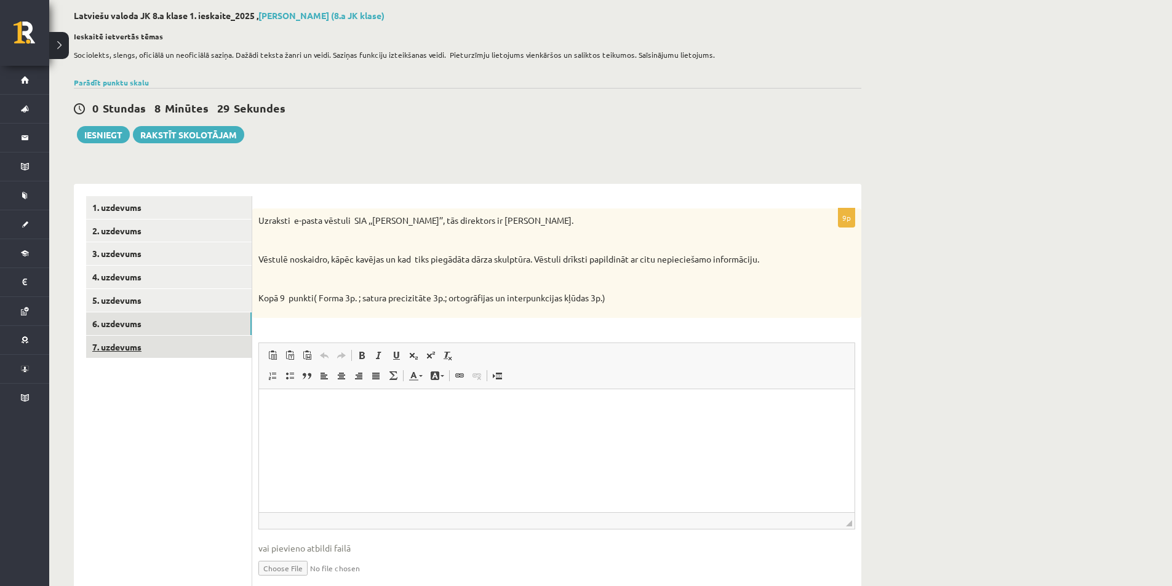
click at [205, 357] on link "7. uzdevums" at bounding box center [168, 347] width 165 height 23
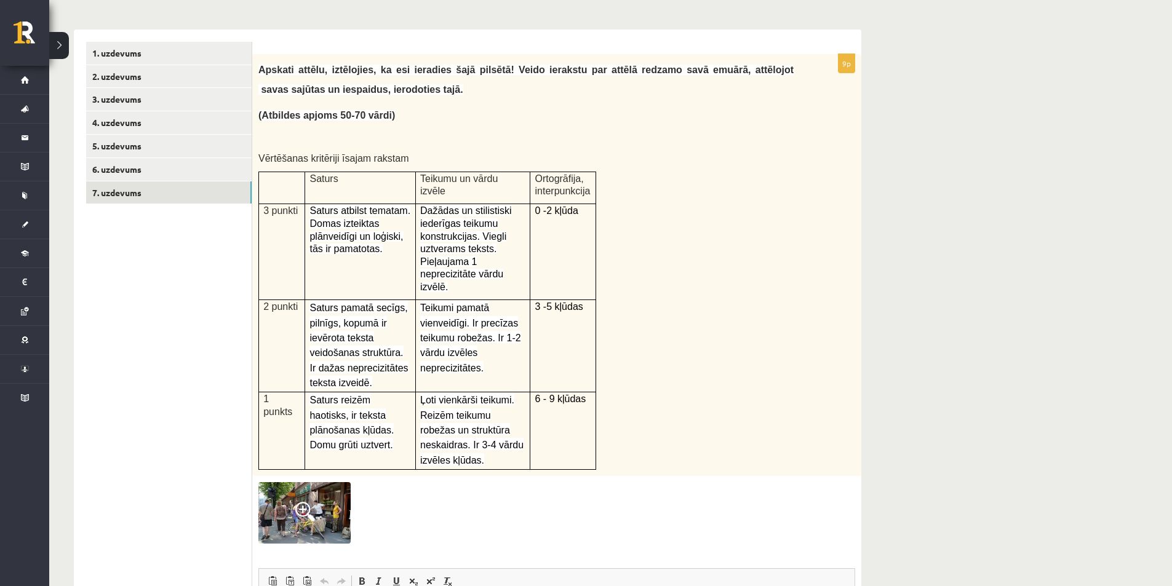
scroll to position [246, 0]
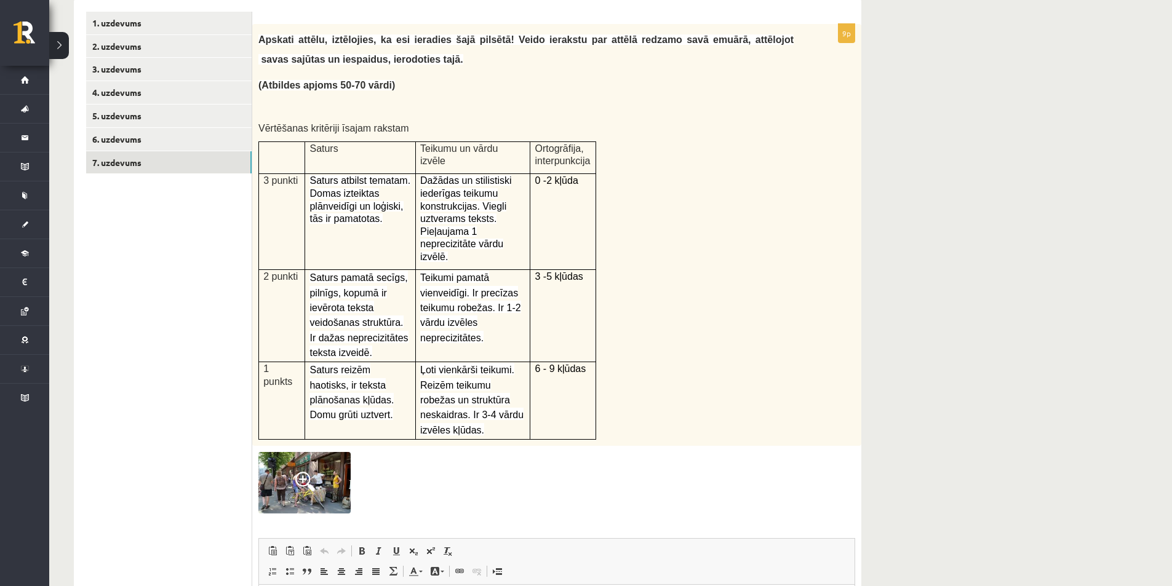
click at [336, 471] on img at bounding box center [304, 483] width 92 height 62
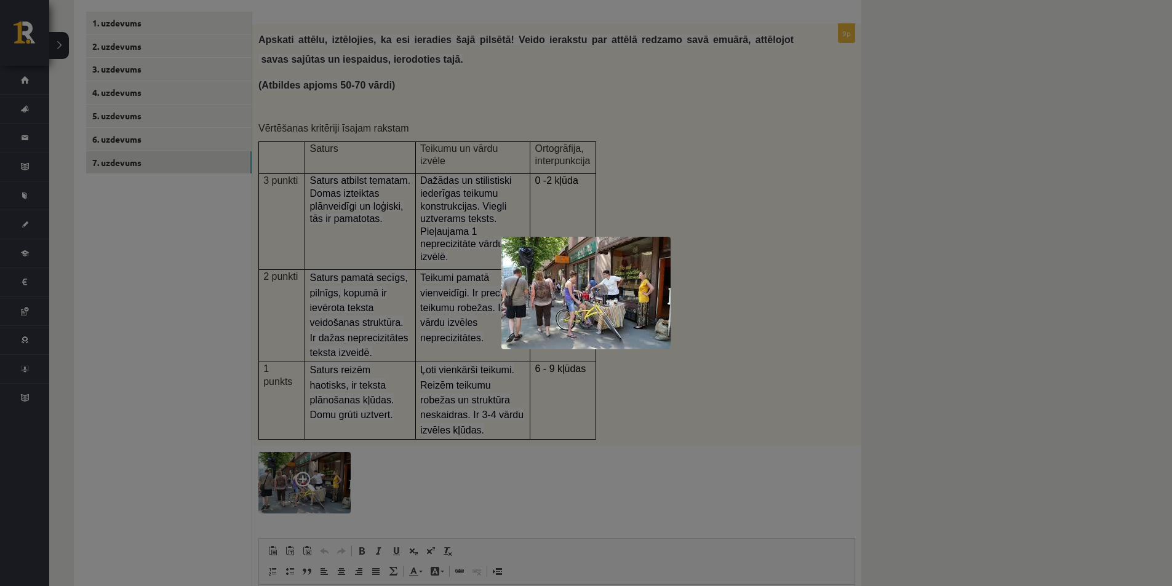
drag, startPoint x: 586, startPoint y: 365, endPoint x: 632, endPoint y: 399, distance: 56.7
click at [632, 399] on div at bounding box center [586, 293] width 1172 height 586
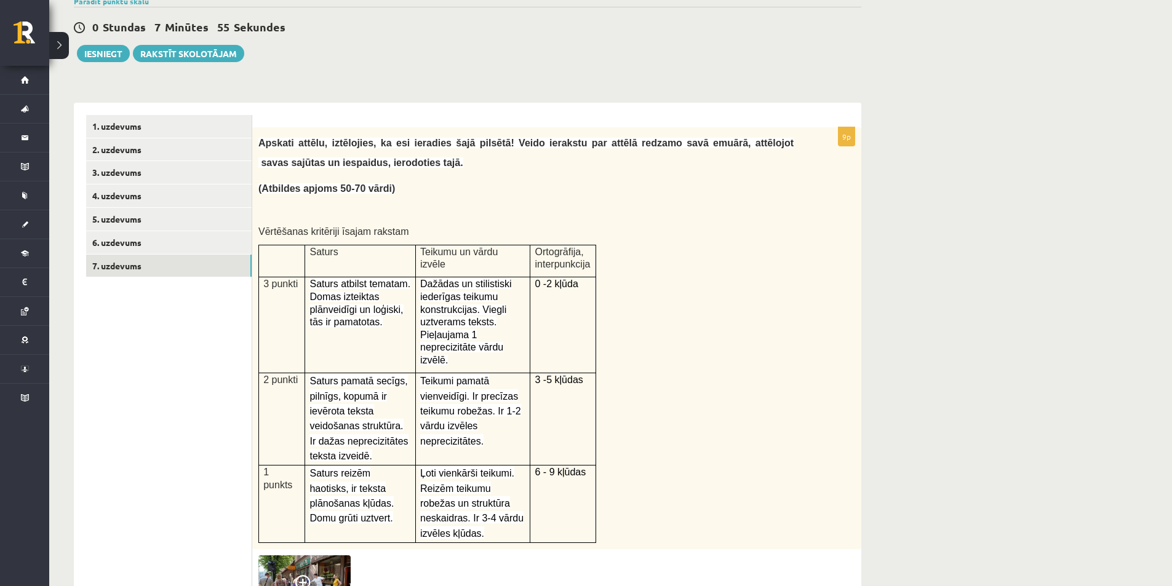
scroll to position [123, 0]
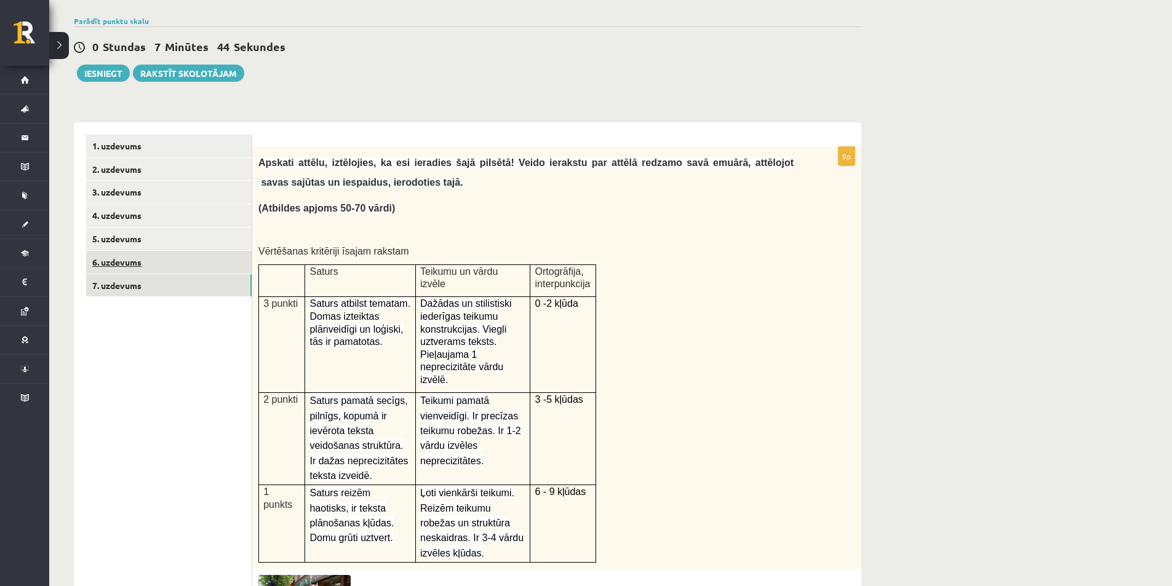
click at [180, 269] on link "6. uzdevums" at bounding box center [168, 262] width 165 height 23
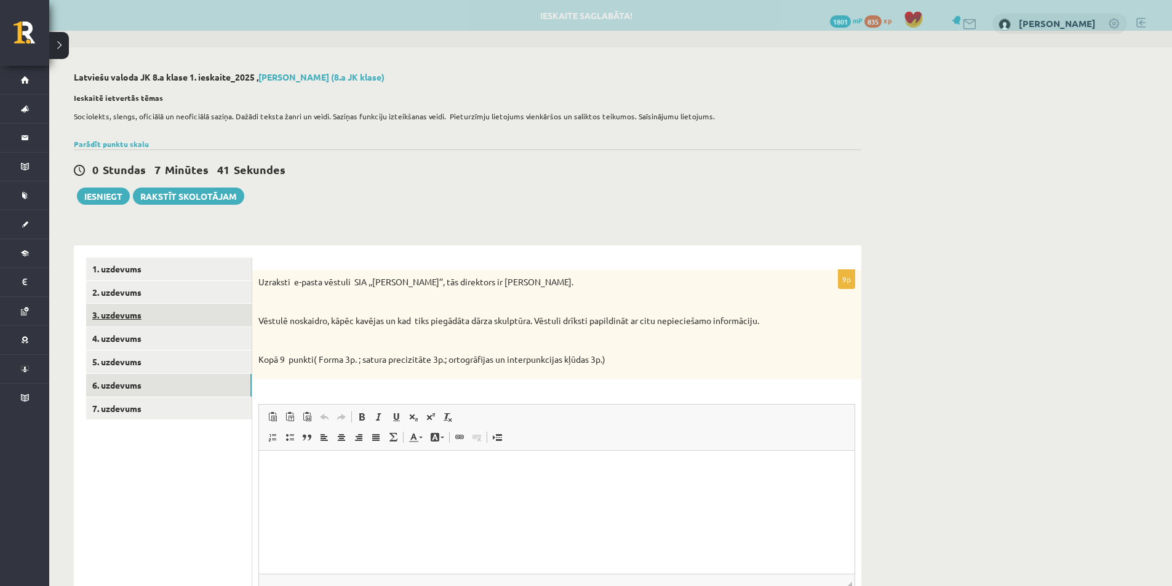
scroll to position [0, 0]
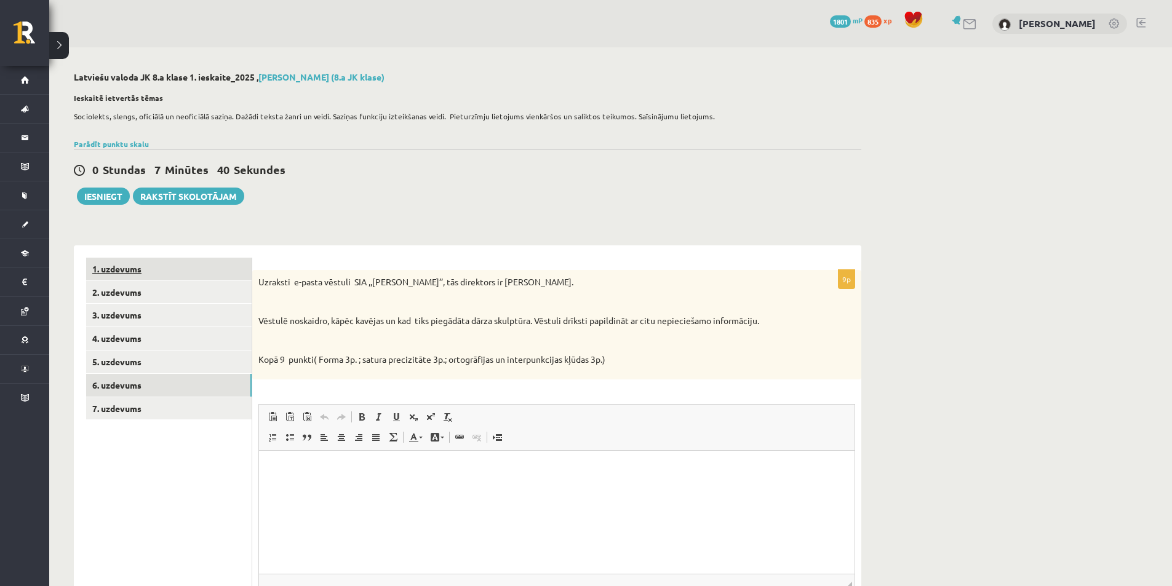
click at [133, 266] on link "1. uzdevums" at bounding box center [168, 269] width 165 height 23
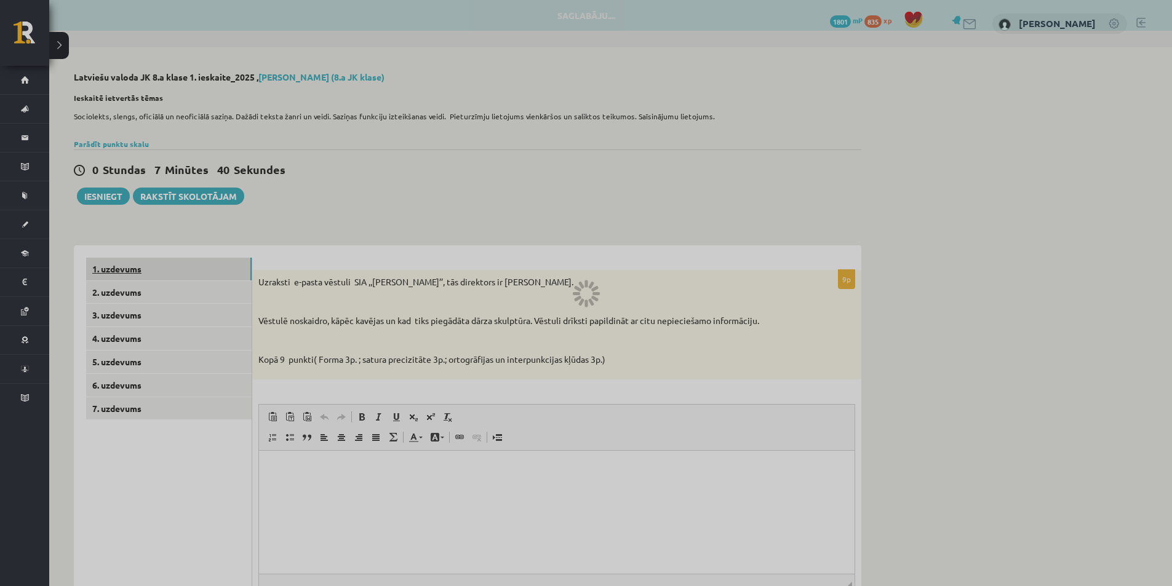
click at [133, 266] on div at bounding box center [586, 293] width 1172 height 586
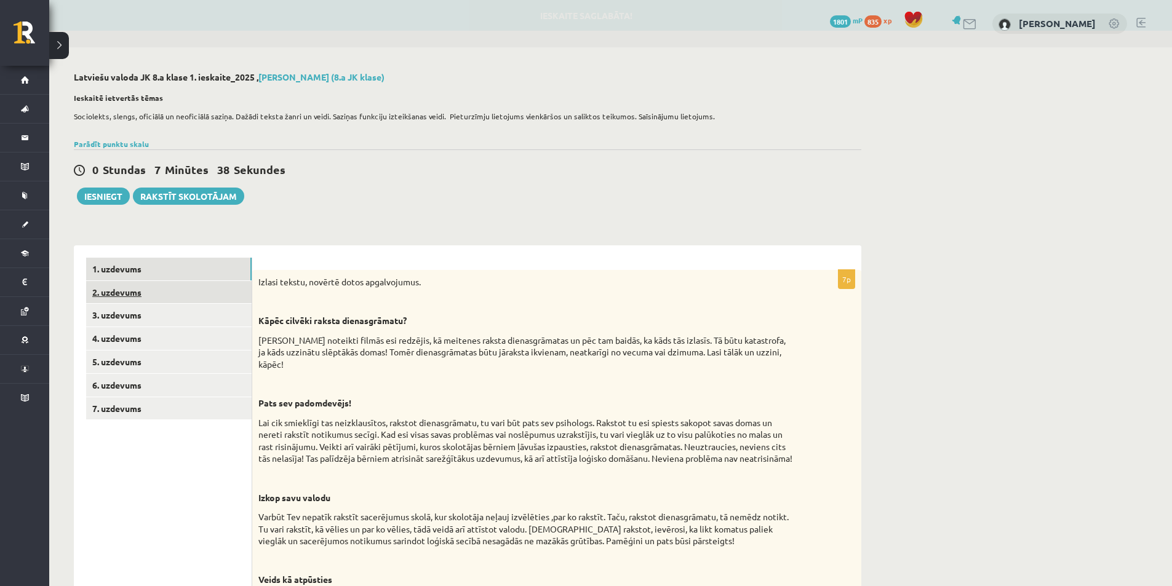
click at [169, 296] on link "2. uzdevums" at bounding box center [168, 292] width 165 height 23
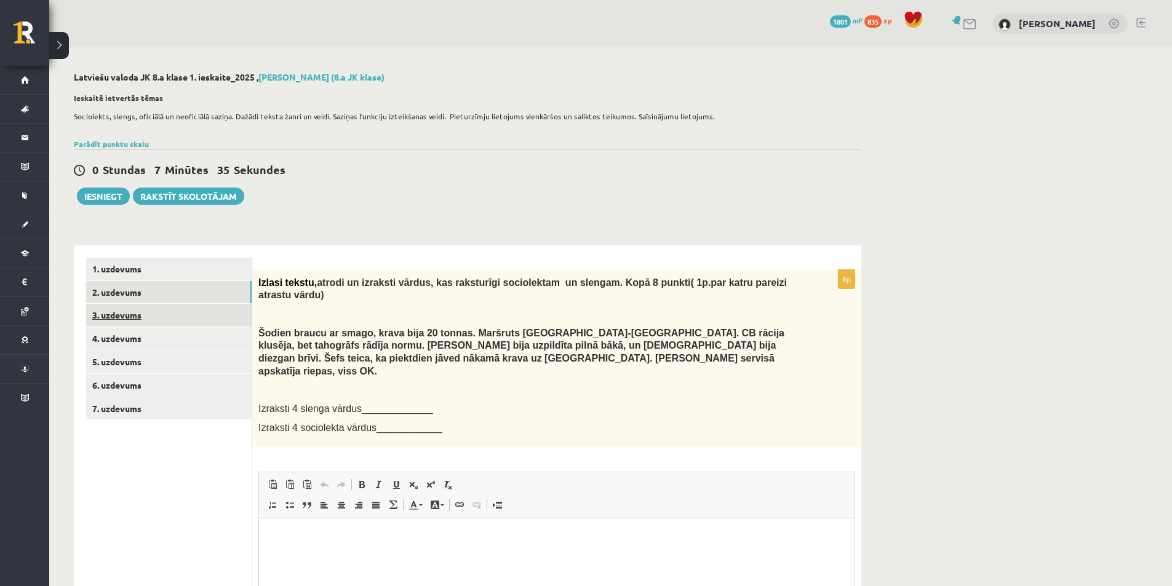
click at [165, 322] on link "3. uzdevums" at bounding box center [168, 315] width 165 height 23
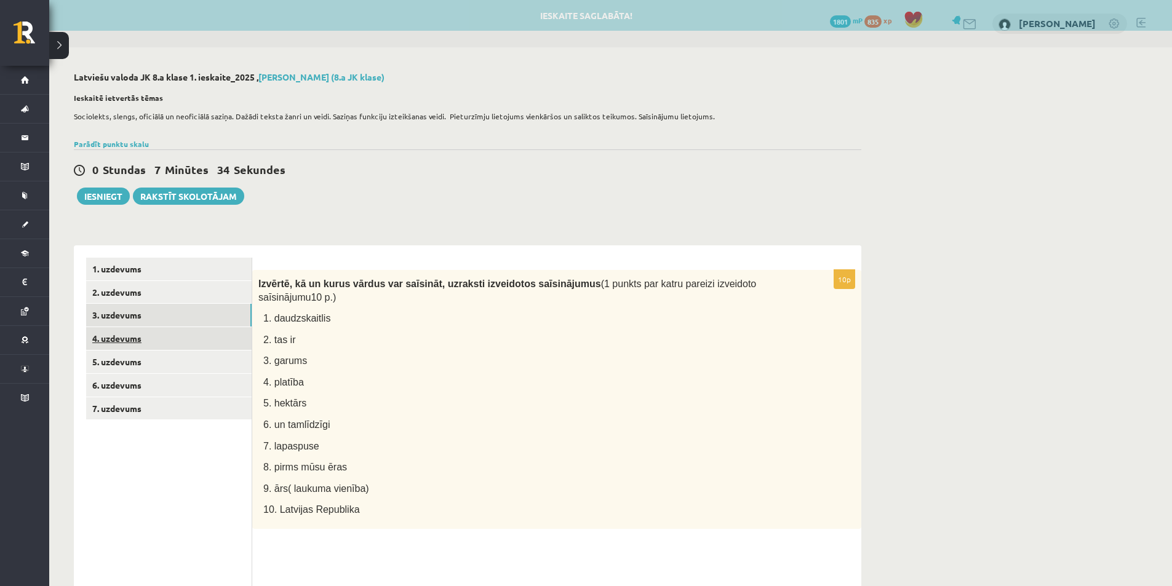
click at [165, 341] on link "4. uzdevums" at bounding box center [168, 338] width 165 height 23
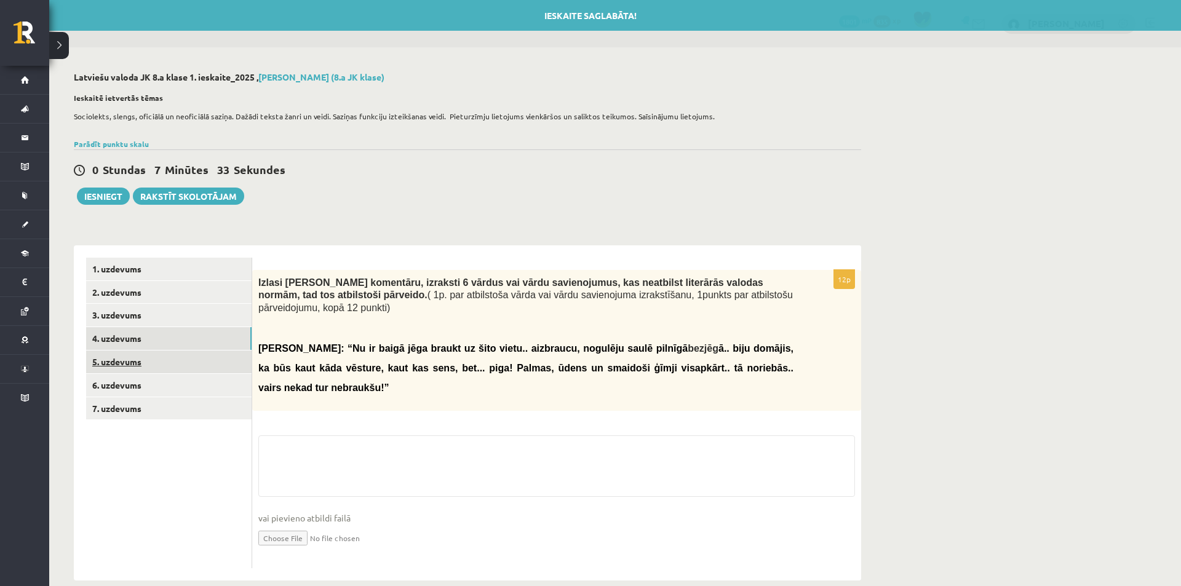
click at [167, 356] on link "5. uzdevums" at bounding box center [168, 362] width 165 height 23
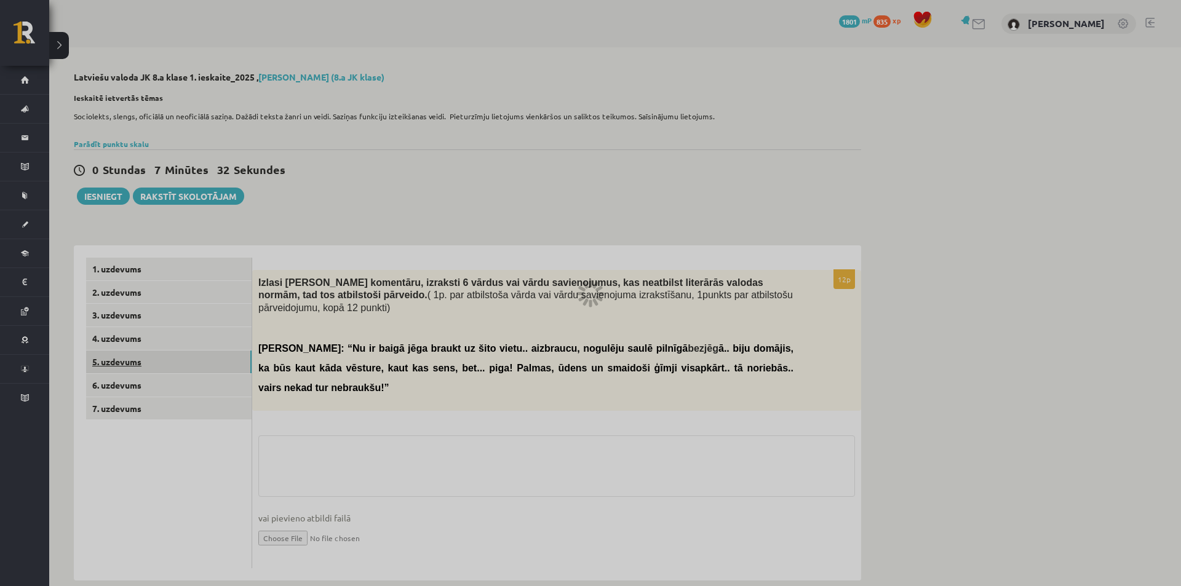
click at [167, 356] on div at bounding box center [590, 293] width 1181 height 586
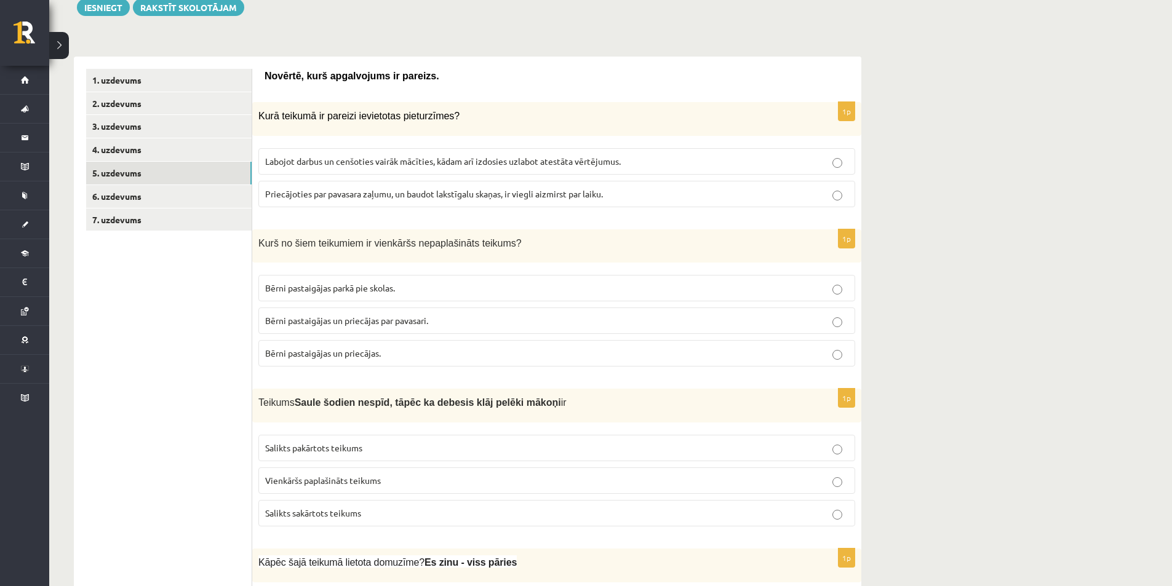
scroll to position [175, 0]
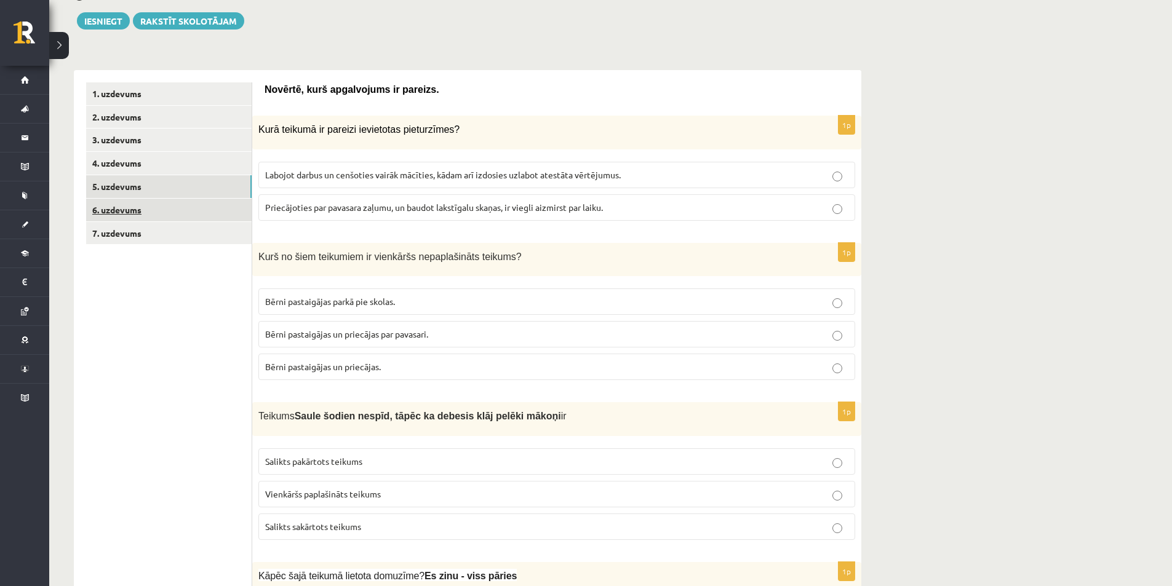
click at [197, 210] on link "6. uzdevums" at bounding box center [168, 210] width 165 height 23
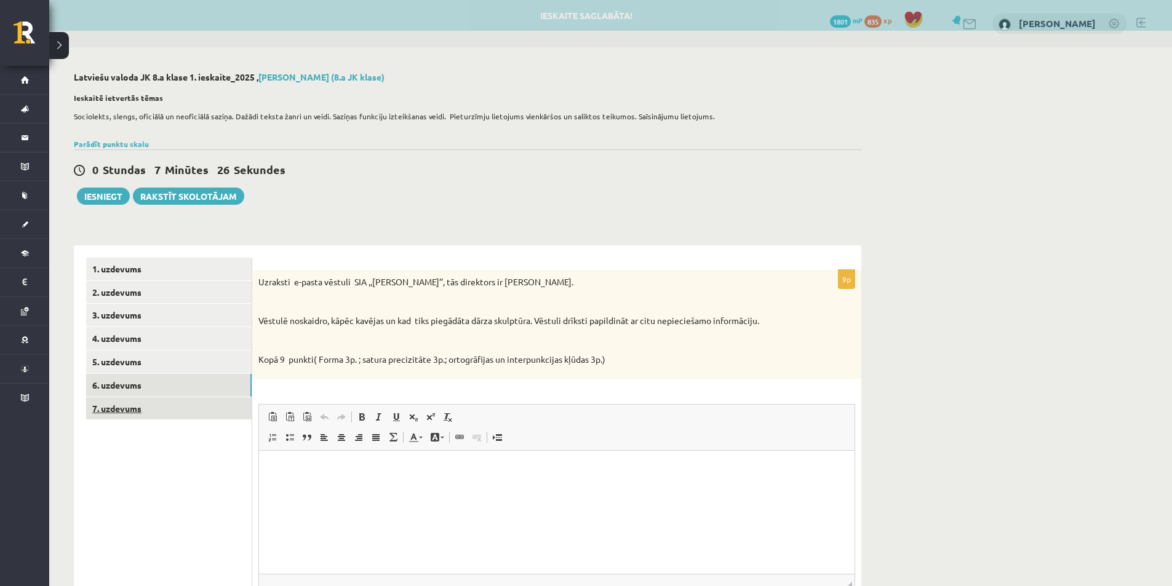
scroll to position [0, 0]
click at [173, 403] on link "7. uzdevums" at bounding box center [168, 408] width 165 height 23
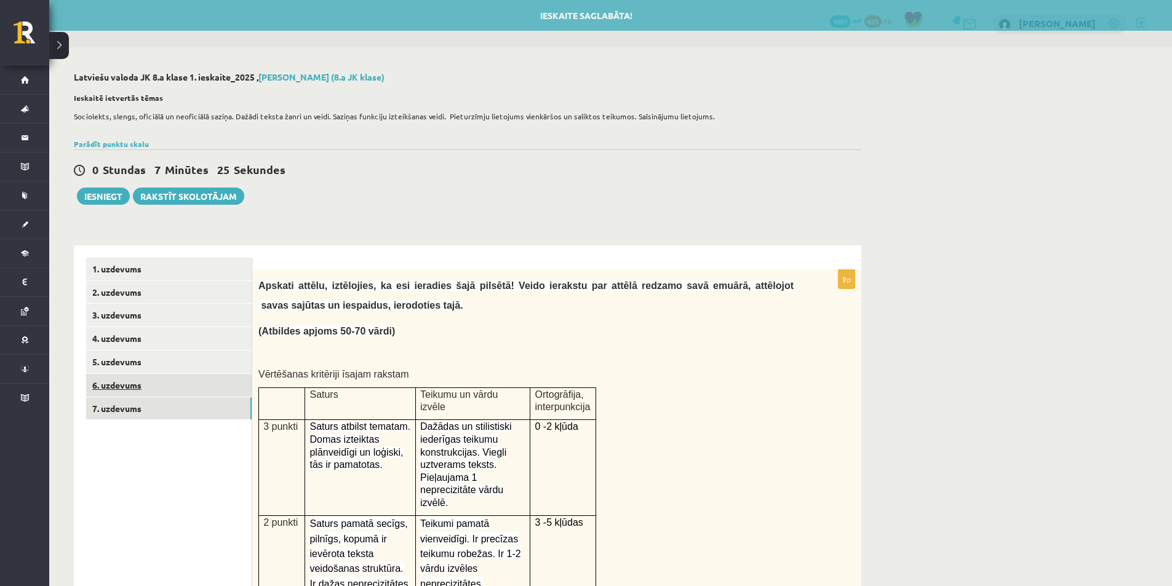
click at [161, 385] on link "6. uzdevums" at bounding box center [168, 385] width 165 height 23
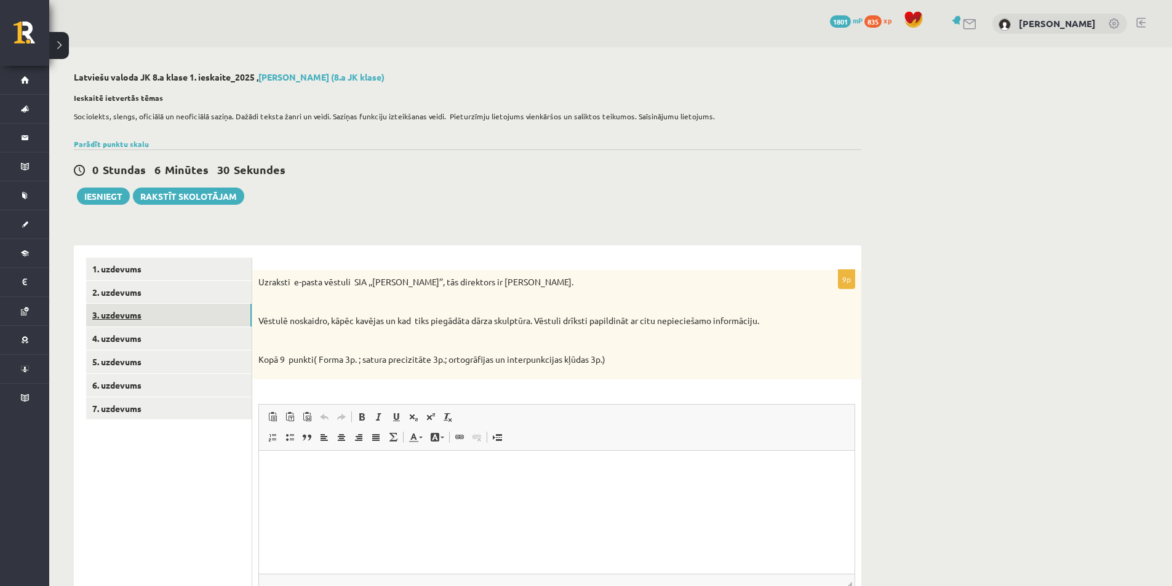
click at [154, 312] on link "3. uzdevums" at bounding box center [168, 315] width 165 height 23
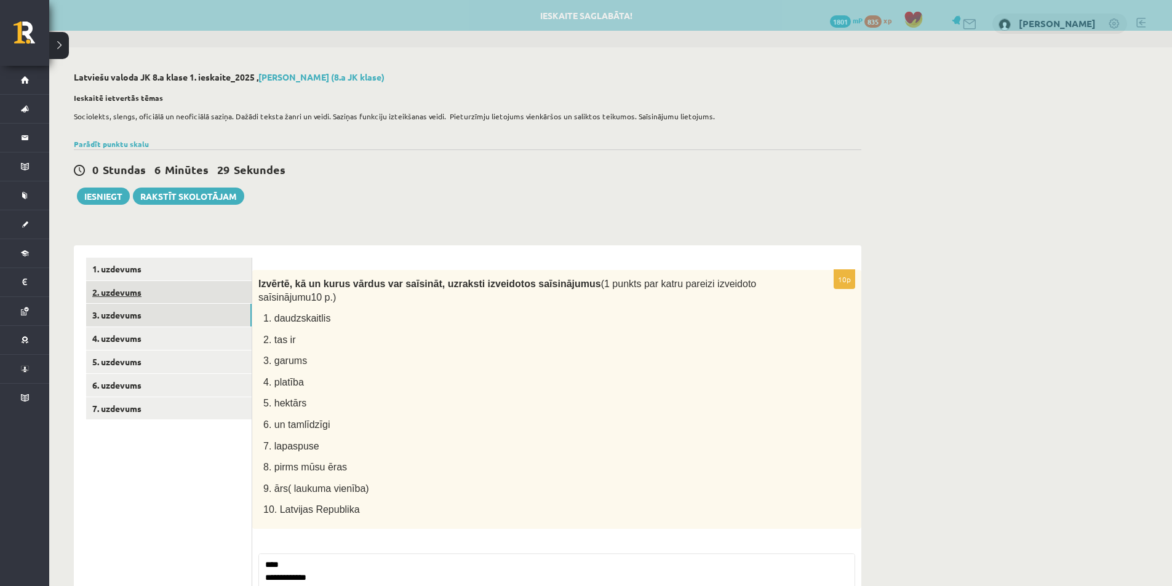
click at [158, 299] on link "2. uzdevums" at bounding box center [168, 292] width 165 height 23
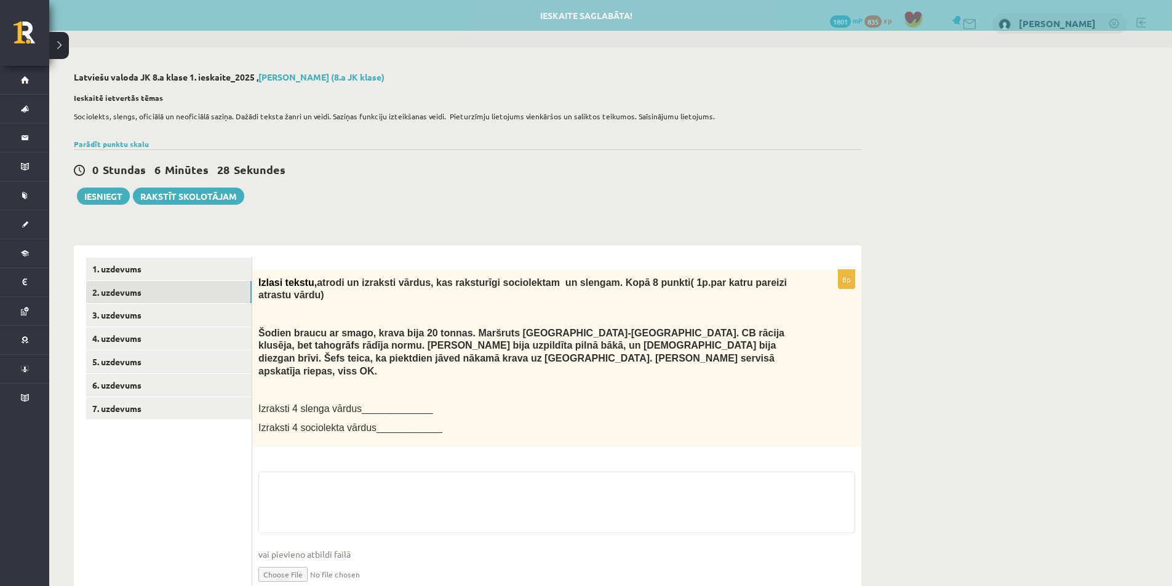
scroll to position [31, 0]
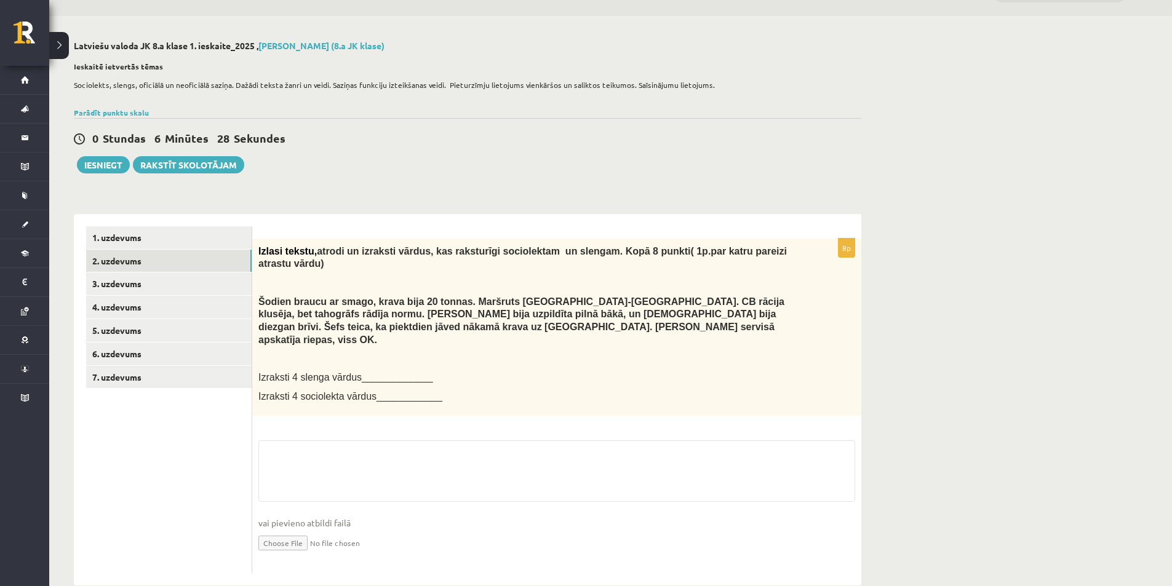
click at [440, 415] on div "8p Izlasi tekstu, atrodi un izraksti vārdus, kas raksturīgi sociolektam un slen…" at bounding box center [556, 406] width 609 height 335
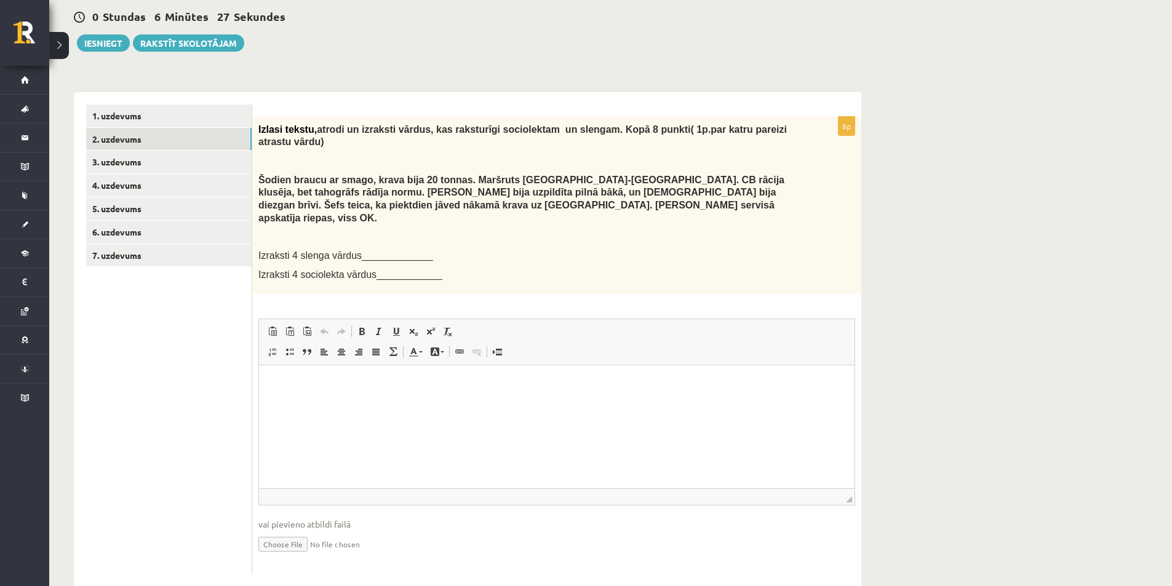
scroll to position [154, 0]
click at [445, 396] on html at bounding box center [556, 383] width 595 height 38
click at [309, 377] on p "*******" at bounding box center [556, 382] width 571 height 13
drag, startPoint x: 296, startPoint y: 381, endPoint x: 236, endPoint y: 381, distance: 59.7
click at [259, 381] on html "*******" at bounding box center [556, 383] width 595 height 38
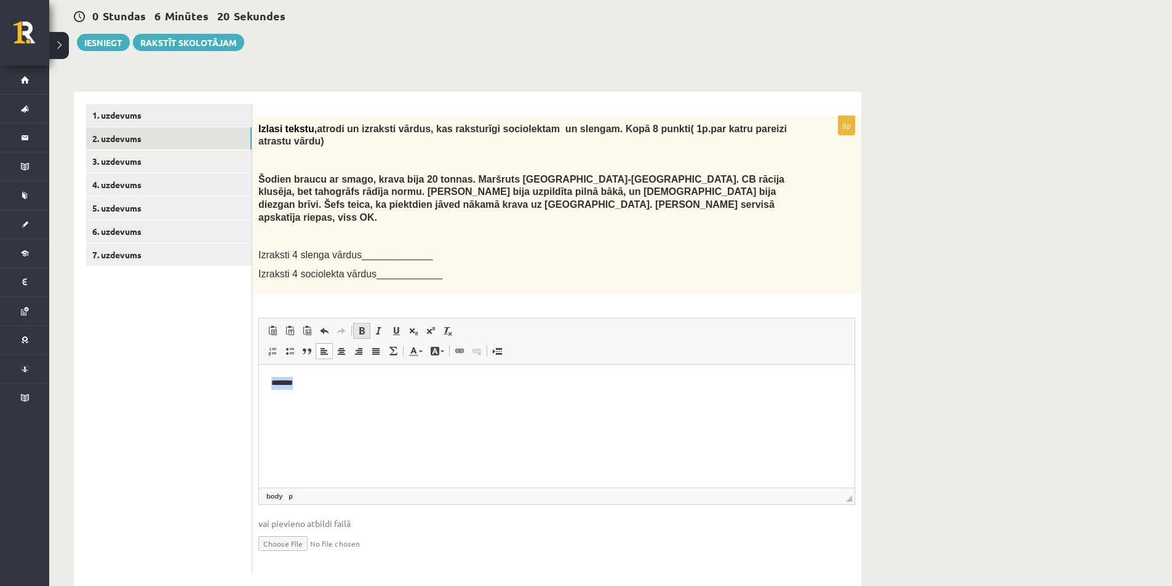
click at [359, 326] on span at bounding box center [362, 331] width 10 height 10
click at [338, 392] on html "*******" at bounding box center [556, 383] width 595 height 38
click at [314, 373] on html "*******" at bounding box center [556, 383] width 595 height 38
click at [354, 323] on link "Treknraksts Klaviatūras saīsne vadīšanas taustiņš+B" at bounding box center [361, 331] width 17 height 16
click at [388, 371] on html "******* ********" at bounding box center [556, 383] width 595 height 38
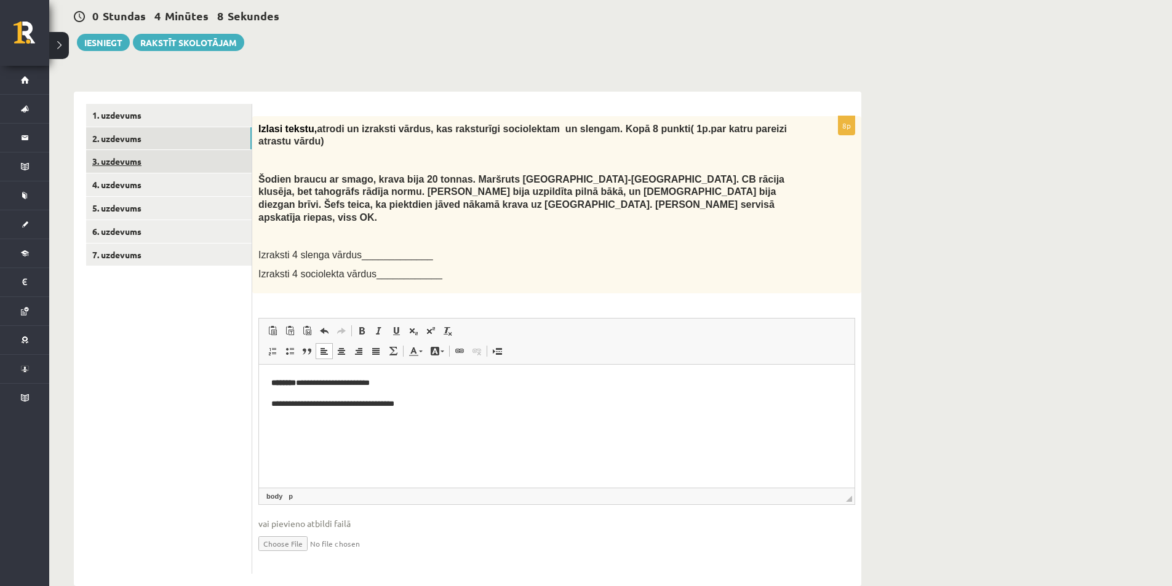
click at [169, 165] on link "3. uzdevums" at bounding box center [168, 161] width 165 height 23
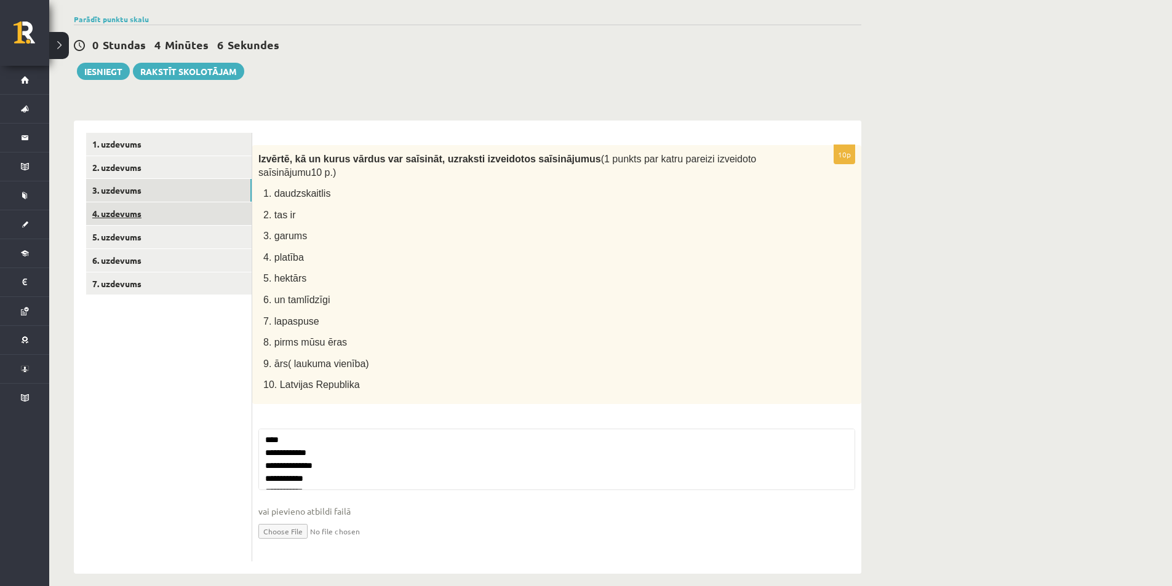
click at [170, 209] on link "4. uzdevums" at bounding box center [168, 213] width 165 height 23
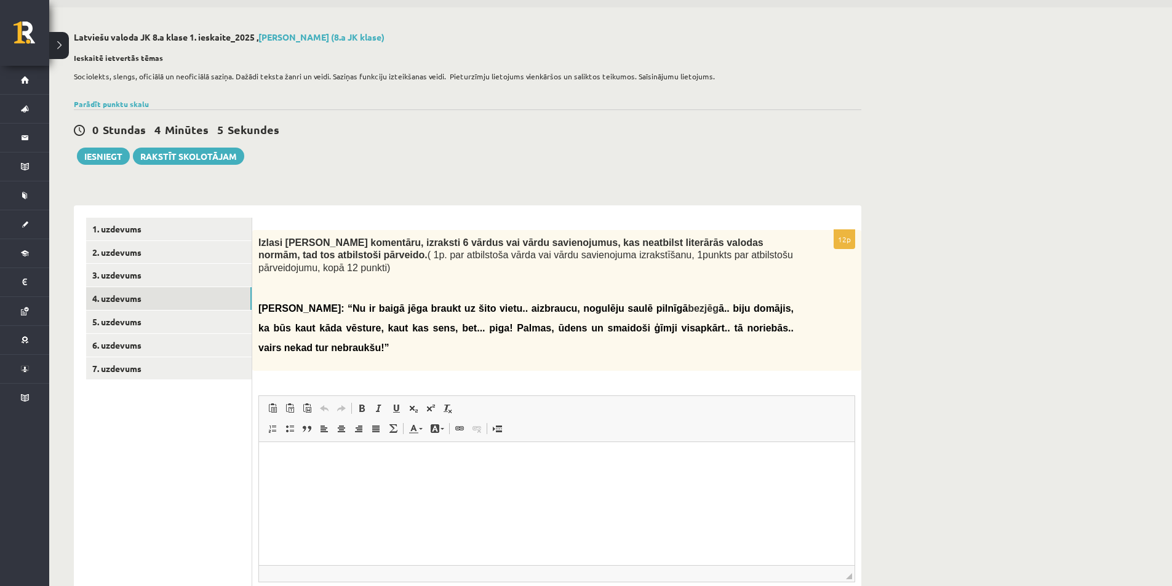
scroll to position [62, 0]
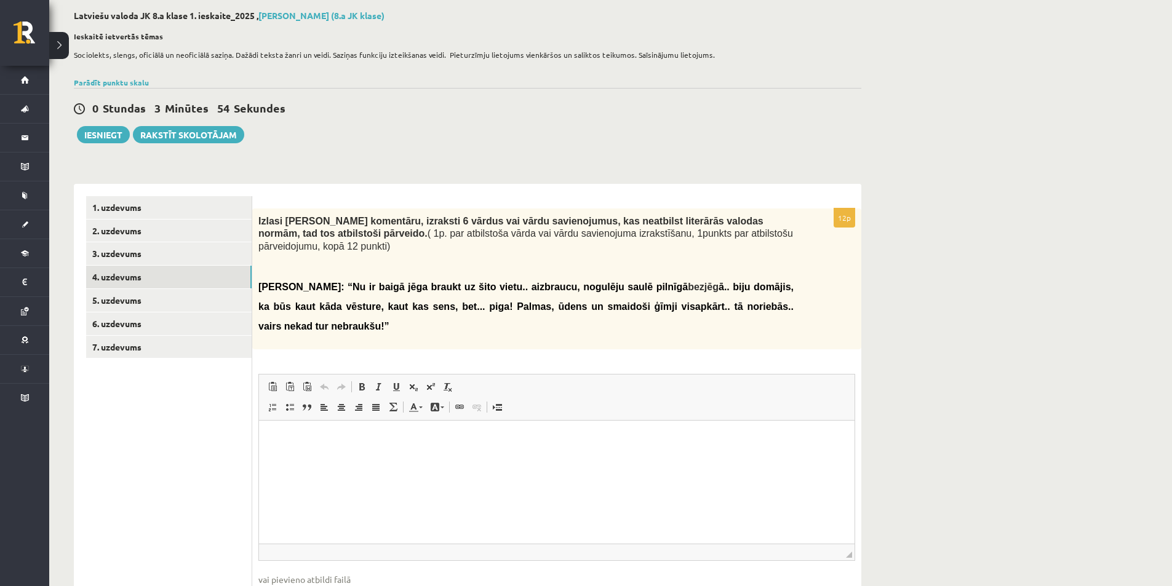
click at [432, 455] on html at bounding box center [556, 440] width 595 height 38
drag, startPoint x: 508, startPoint y: 869, endPoint x: 250, endPoint y: 479, distance: 467.3
click at [259, 479] on html "**********" at bounding box center [556, 452] width 595 height 63
click at [249, 448] on ul "1. uzdevums 2. uzdevums 3. uzdevums 4. uzdevums 5. uzdevums 6. uzdevums 7. uzde…" at bounding box center [169, 413] width 166 height 434
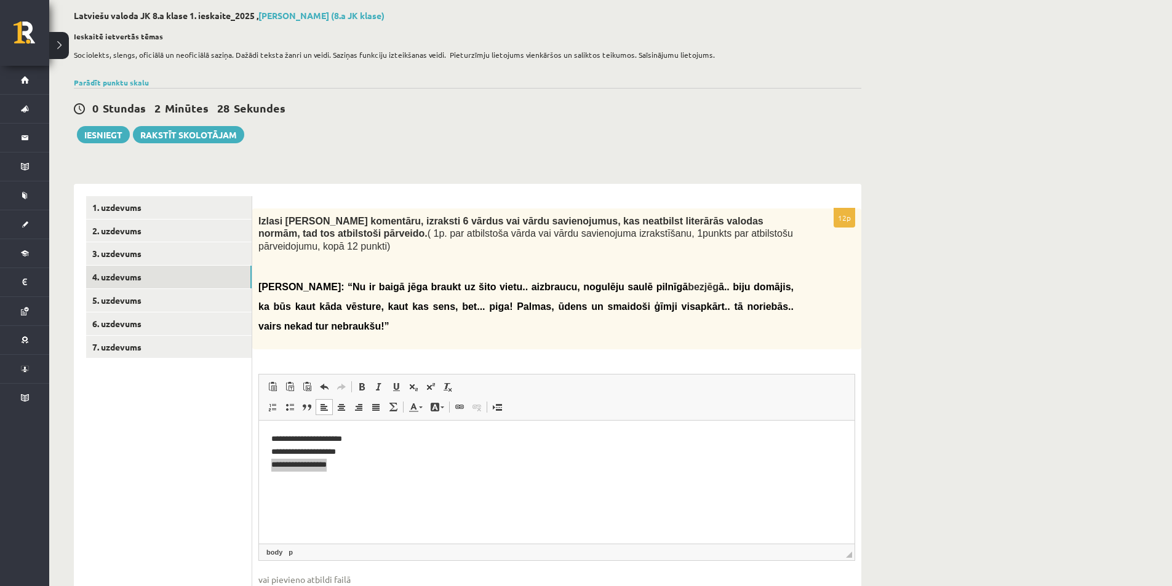
click at [249, 448] on ul "1. uzdevums 2. uzdevums 3. uzdevums 4. uzdevums 5. uzdevums 6. uzdevums 7. uzde…" at bounding box center [169, 413] width 166 height 434
click at [360, 465] on p "**********" at bounding box center [556, 452] width 571 height 38
drag, startPoint x: 356, startPoint y: 465, endPoint x: 300, endPoint y: 467, distance: 55.4
click at [300, 467] on p "**********" at bounding box center [556, 452] width 571 height 38
click at [265, 472] on html "**********" at bounding box center [556, 452] width 595 height 63
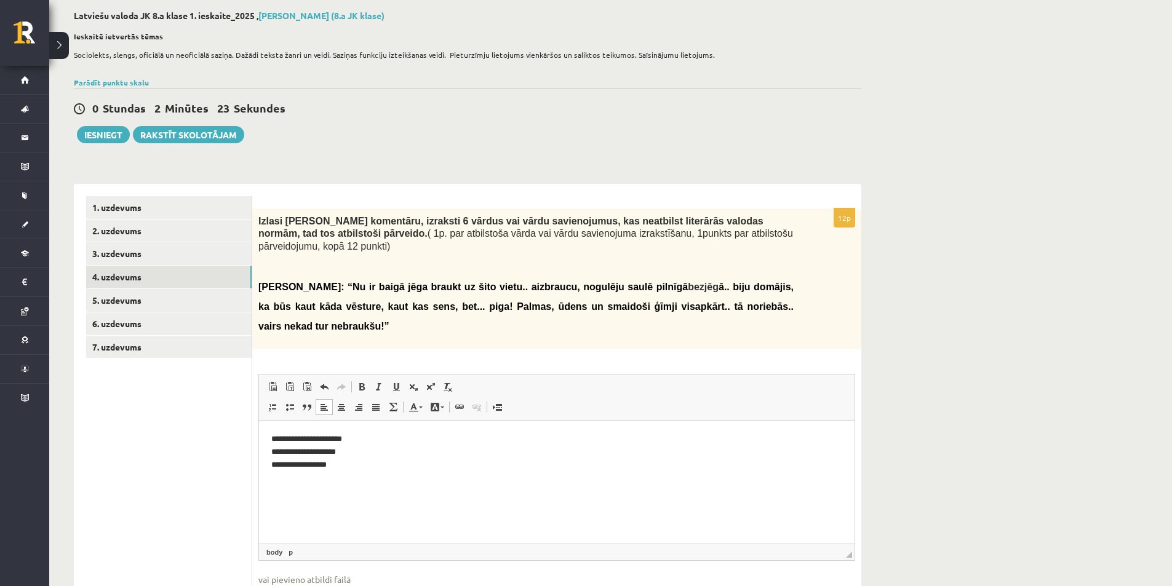
click at [285, 469] on p "**********" at bounding box center [556, 452] width 571 height 38
drag, startPoint x: 272, startPoint y: 466, endPoint x: 362, endPoint y: 473, distance: 89.4
click at [362, 473] on html "**********" at bounding box center [556, 452] width 595 height 63
click at [277, 478] on p "**********" at bounding box center [556, 458] width 571 height 51
click at [340, 477] on p "**********" at bounding box center [556, 458] width 571 height 51
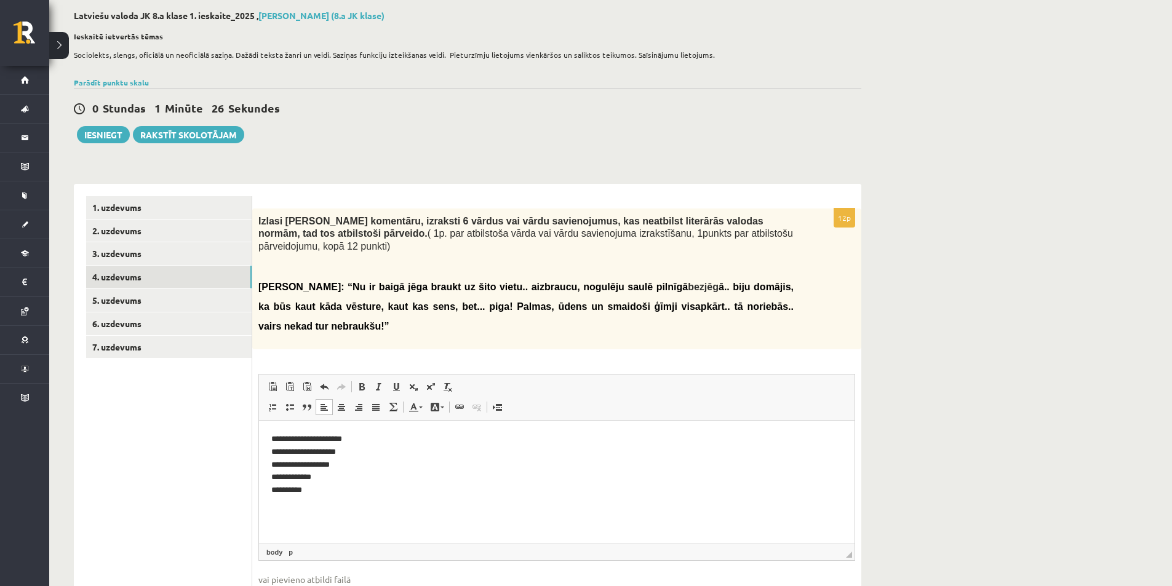
click at [412, 494] on p "**********" at bounding box center [556, 465] width 571 height 64
click at [195, 309] on link "5. uzdevums" at bounding box center [168, 300] width 165 height 23
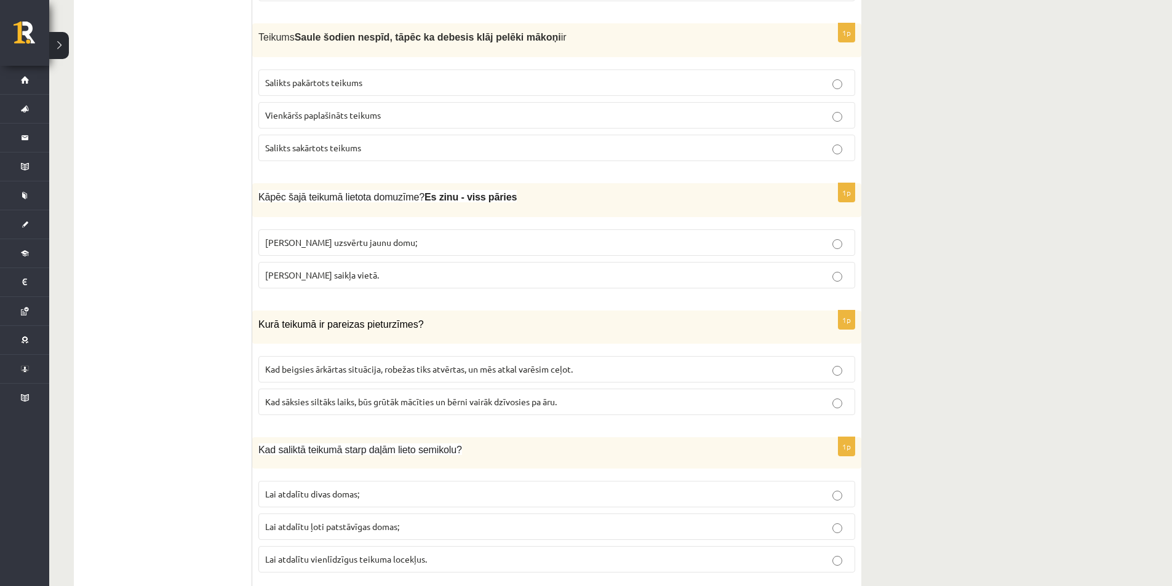
scroll to position [738, 0]
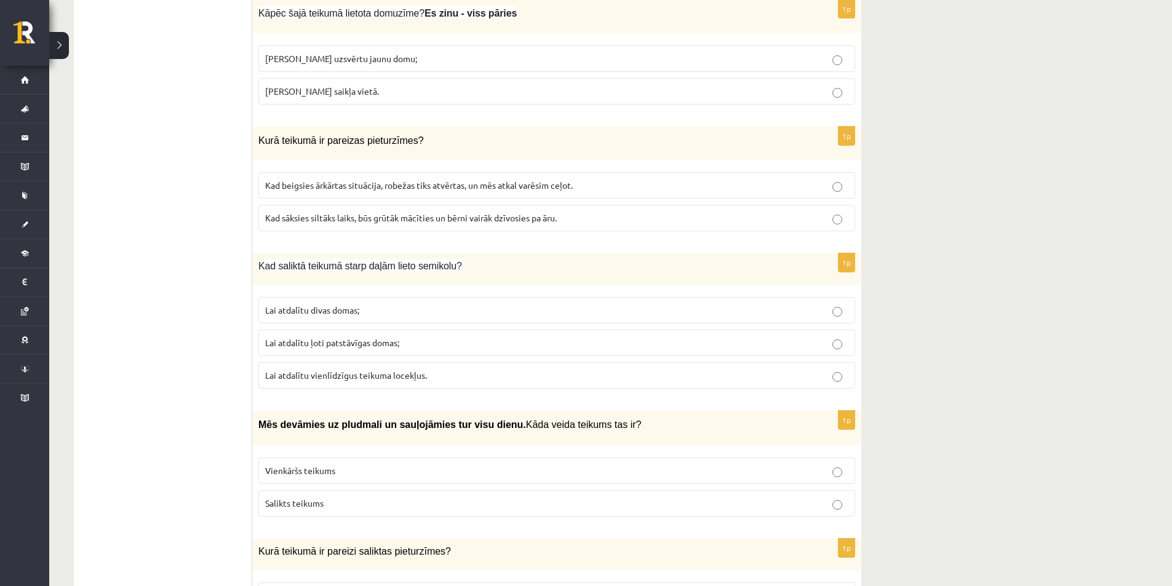
click at [337, 185] on span "Kad beigsies ārkārtas situācija, robežas tiks atvērtas, un mēs atkal varēsim ce…" at bounding box center [419, 185] width 308 height 11
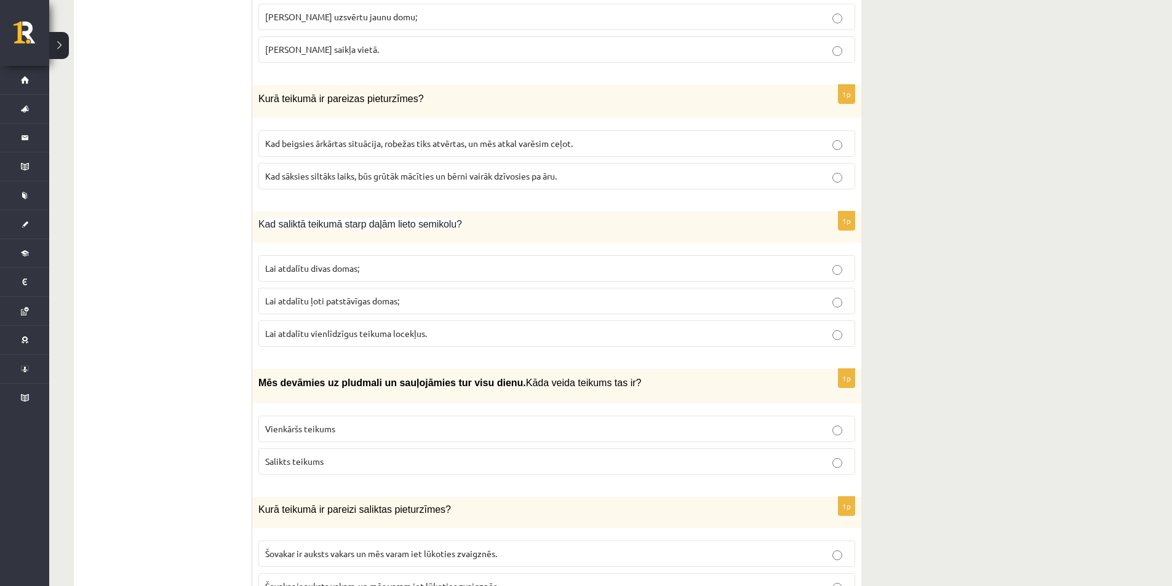
scroll to position [800, 0]
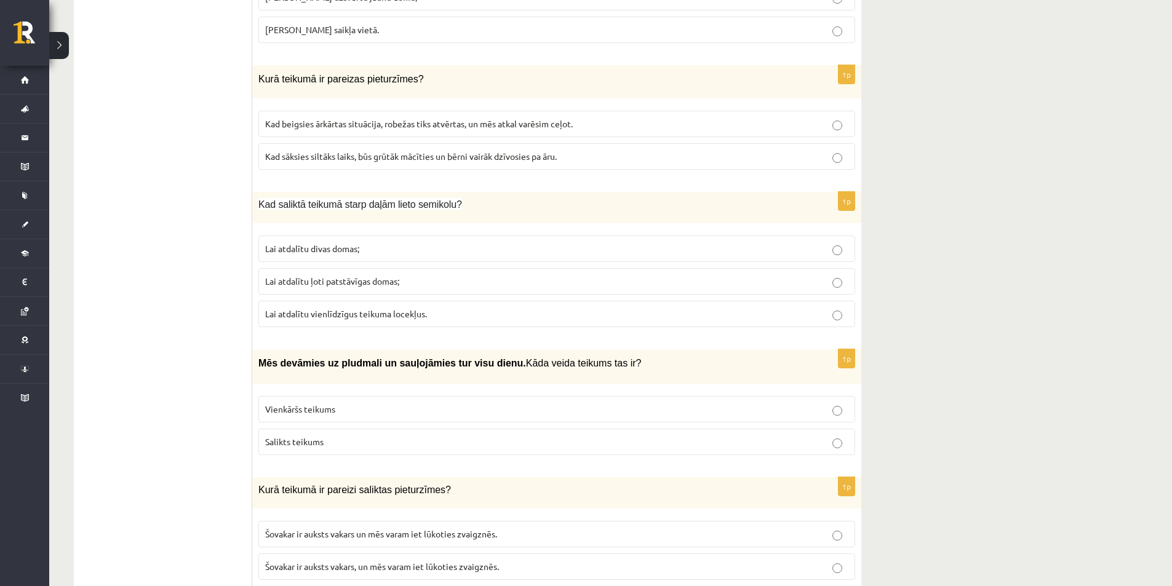
click at [376, 274] on label "Lai atdalītu ļoti patstāvīgas domas;" at bounding box center [556, 281] width 597 height 26
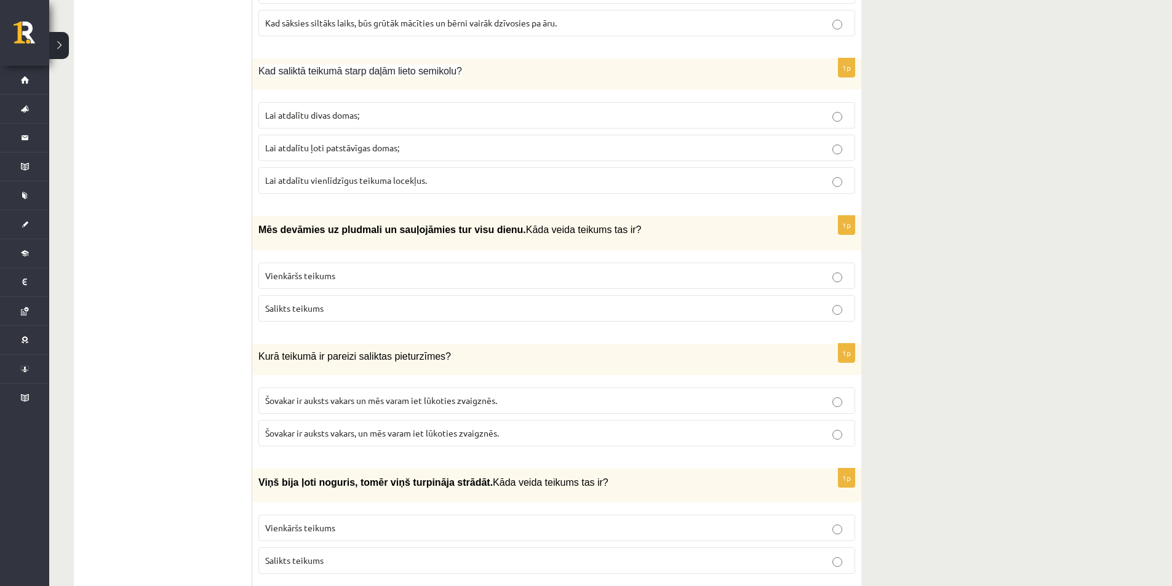
scroll to position [1046, 0]
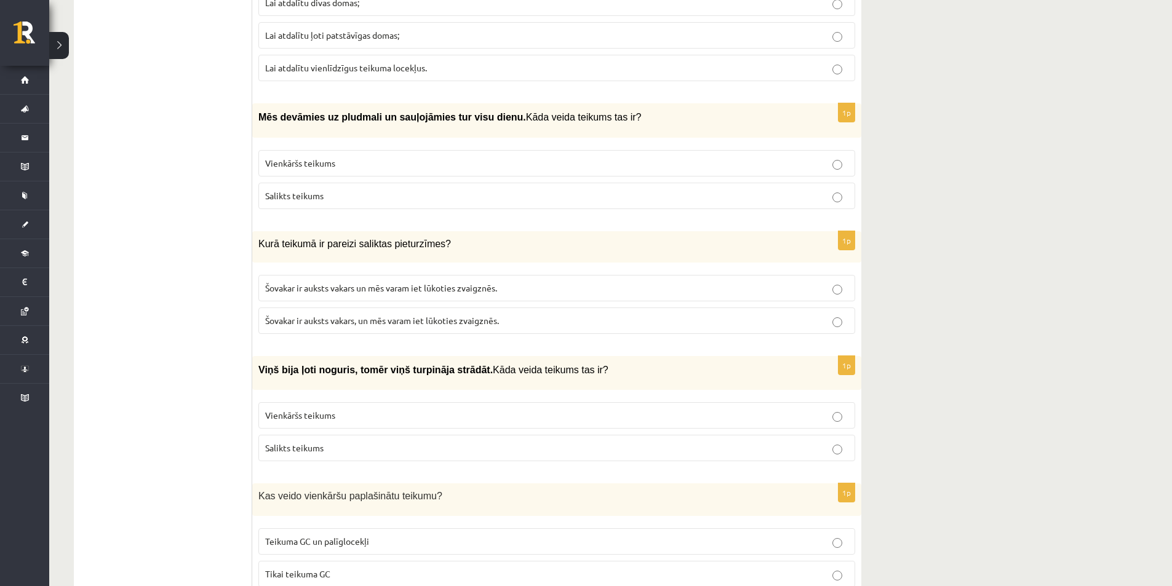
drag, startPoint x: 369, startPoint y: 170, endPoint x: 368, endPoint y: 150, distance: 20.3
click at [369, 171] on label "Vienkāršs teikums" at bounding box center [556, 163] width 597 height 26
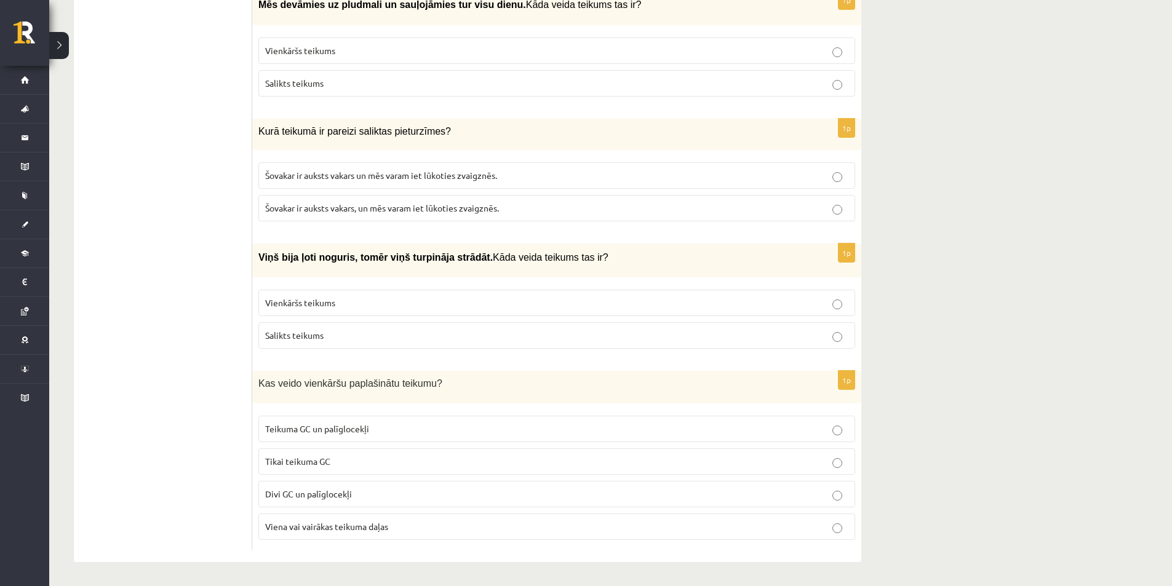
scroll to position [1159, 0]
click at [430, 207] on span "Šovakar ir auksts vakars, un mēs varam iet lūkoties zvaigznēs." at bounding box center [382, 206] width 234 height 11
click at [347, 334] on p "Salikts teikums" at bounding box center [556, 334] width 583 height 13
click at [350, 437] on label "Teikuma GC un palīglocekļi" at bounding box center [556, 428] width 597 height 26
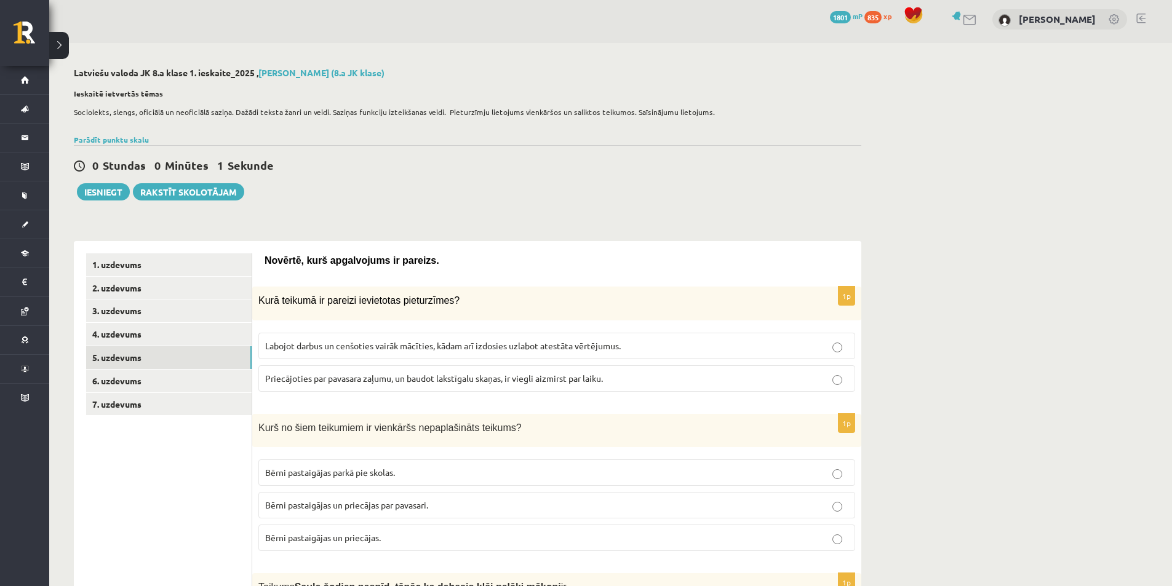
scroll to position [0, 0]
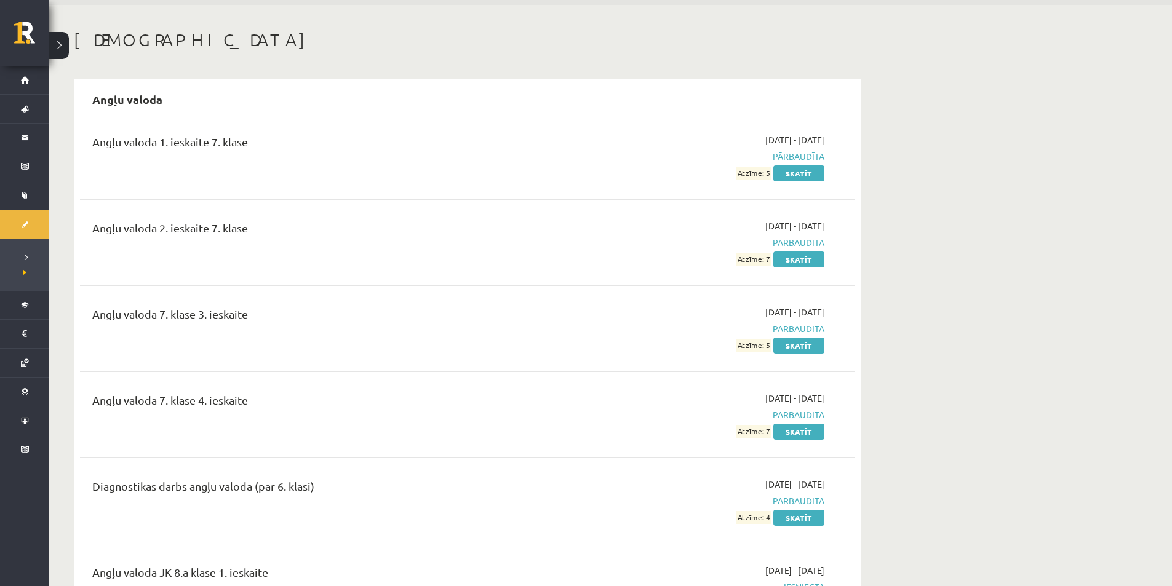
scroll to position [62, 0]
